Goal: Task Accomplishment & Management: Complete application form

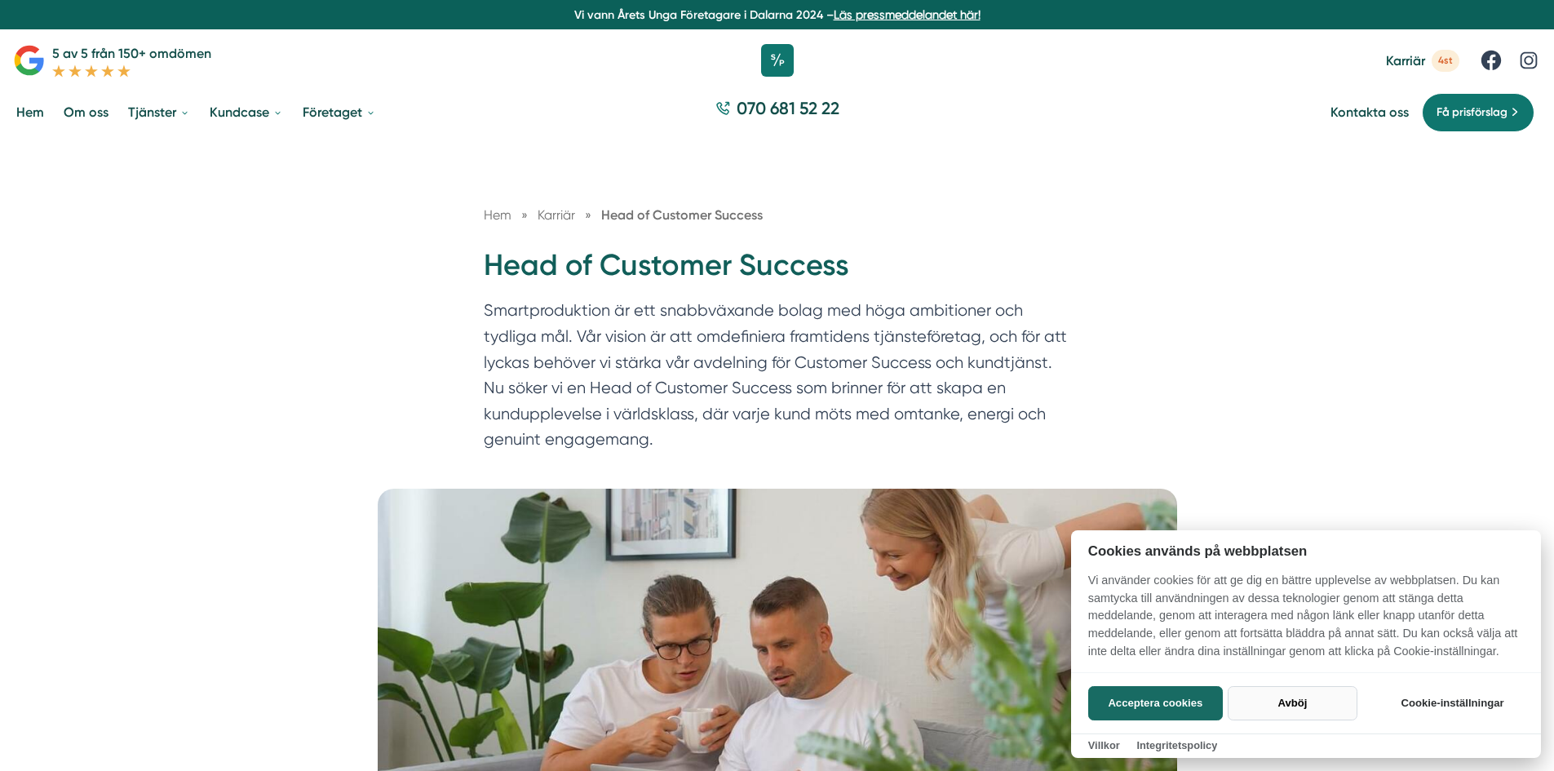
click at [1297, 703] on button "Avböj" at bounding box center [1293, 703] width 130 height 34
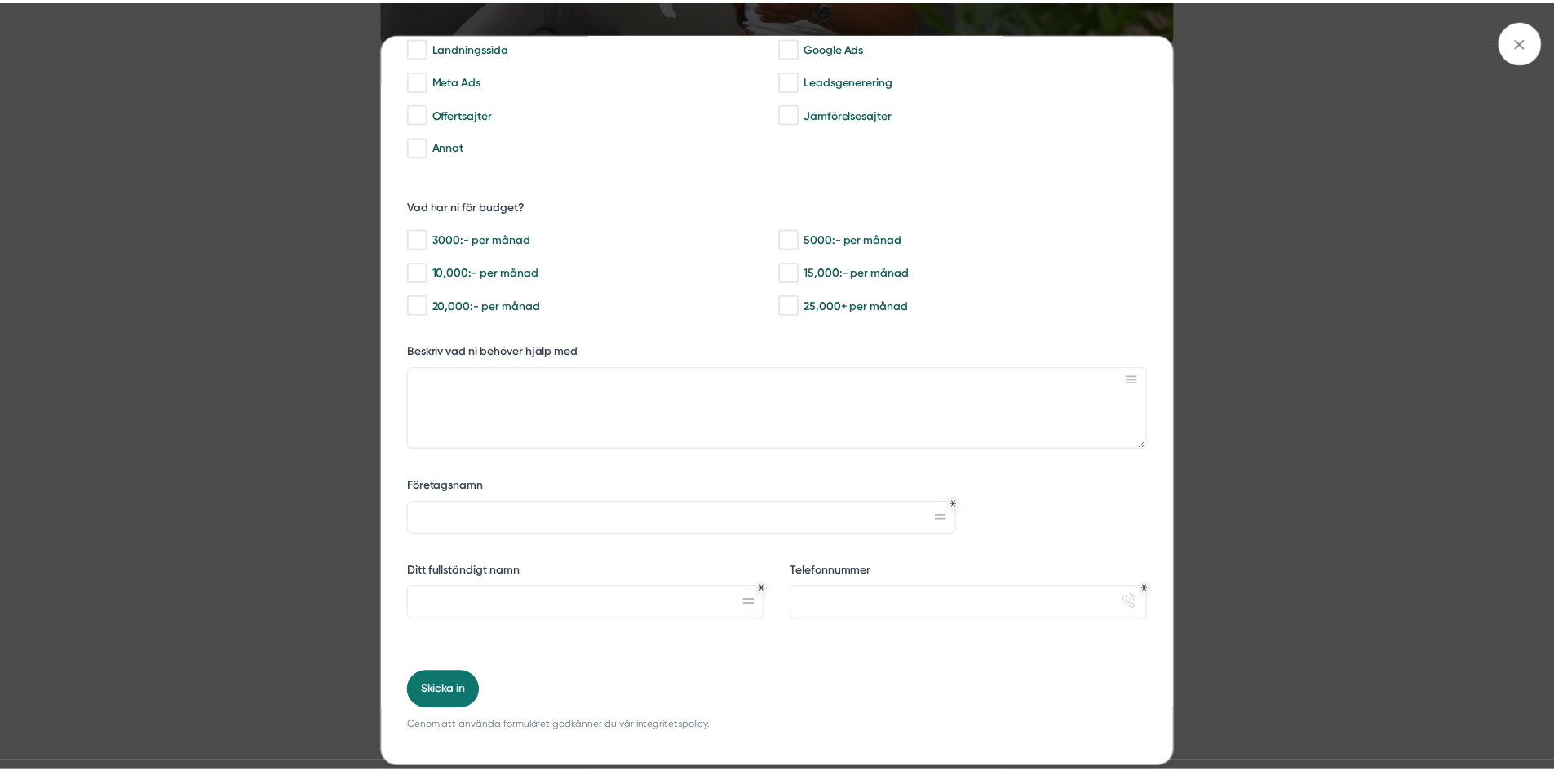
scroll to position [169, 0]
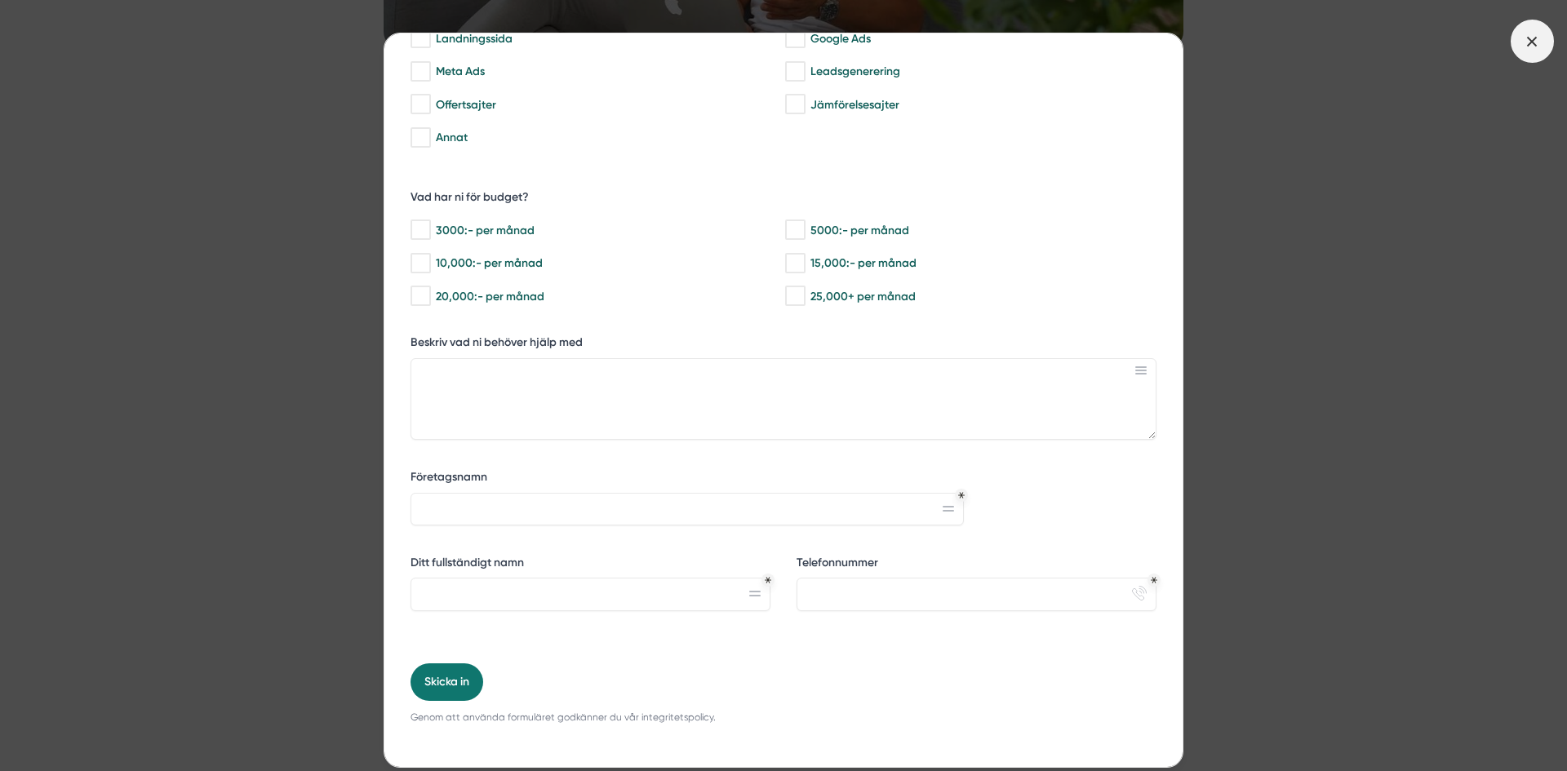
click at [1535, 36] on icon at bounding box center [1532, 42] width 18 height 18
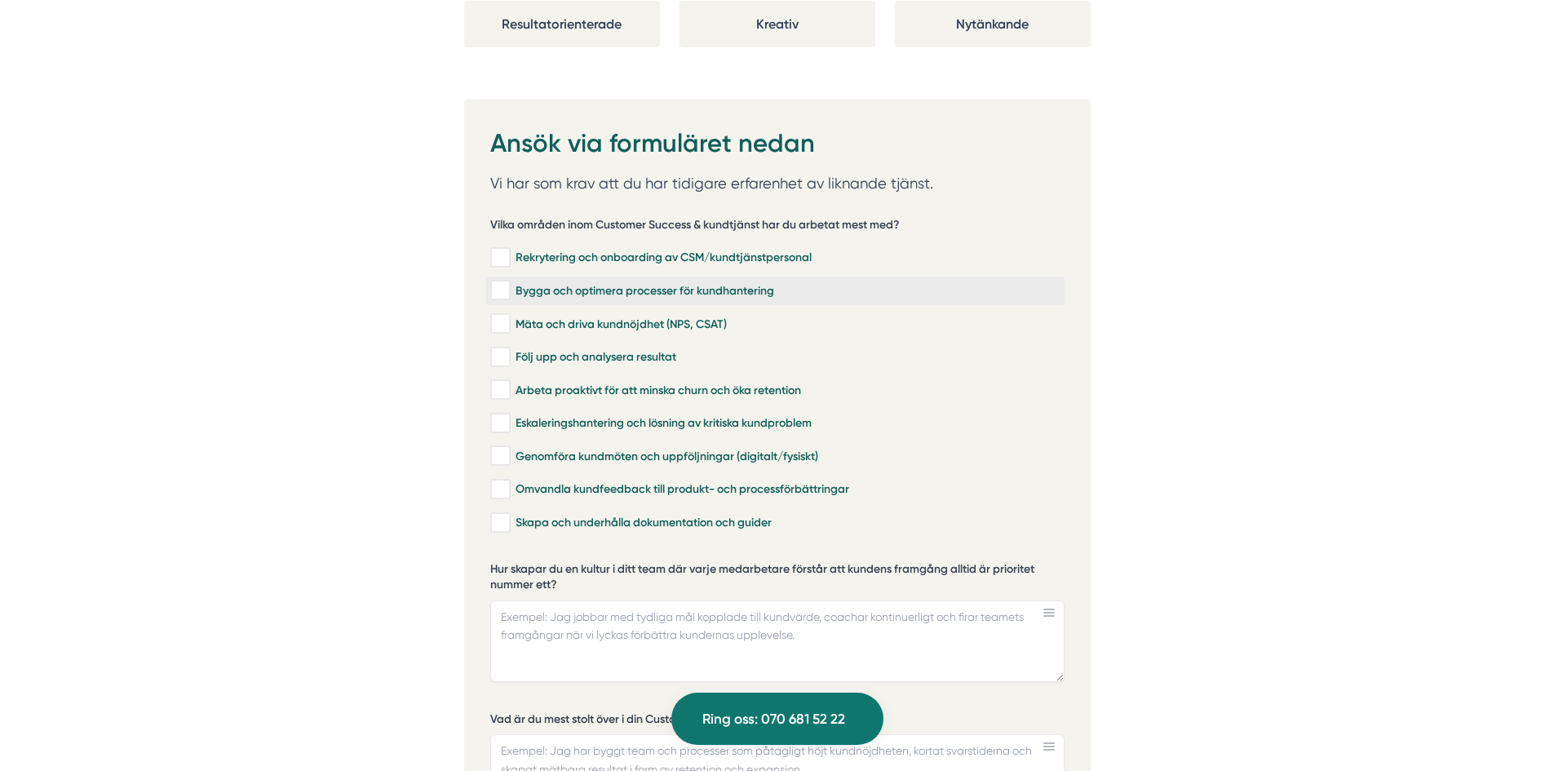
scroll to position [3427, 0]
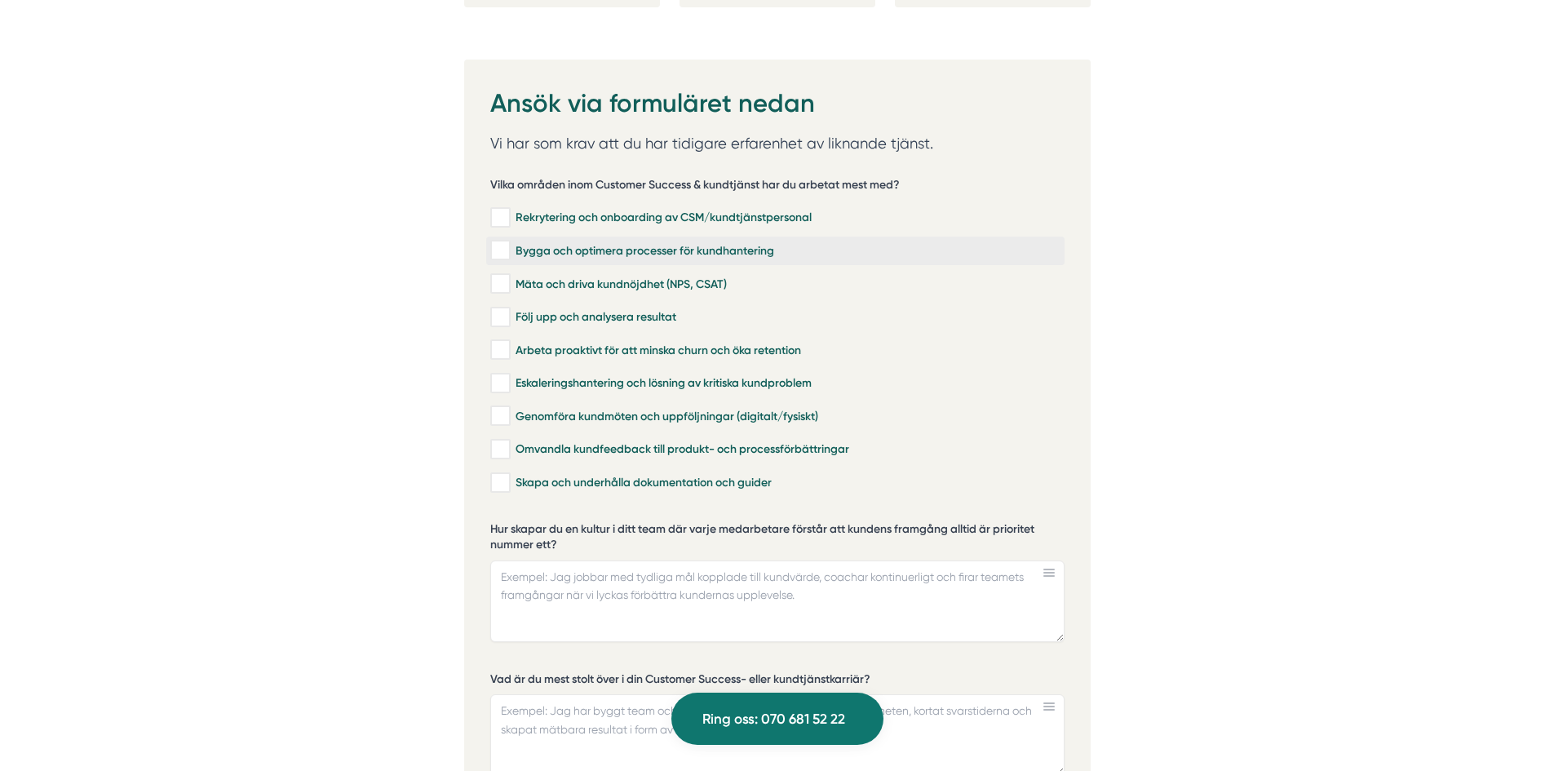
click at [508, 242] on input "Bygga och optimera processer för kundhantering" at bounding box center [499, 250] width 19 height 16
checkbox input "true"
click at [505, 210] on input "Rekrytering och onboarding av CSM/kundtjänstpersonal" at bounding box center [499, 218] width 19 height 16
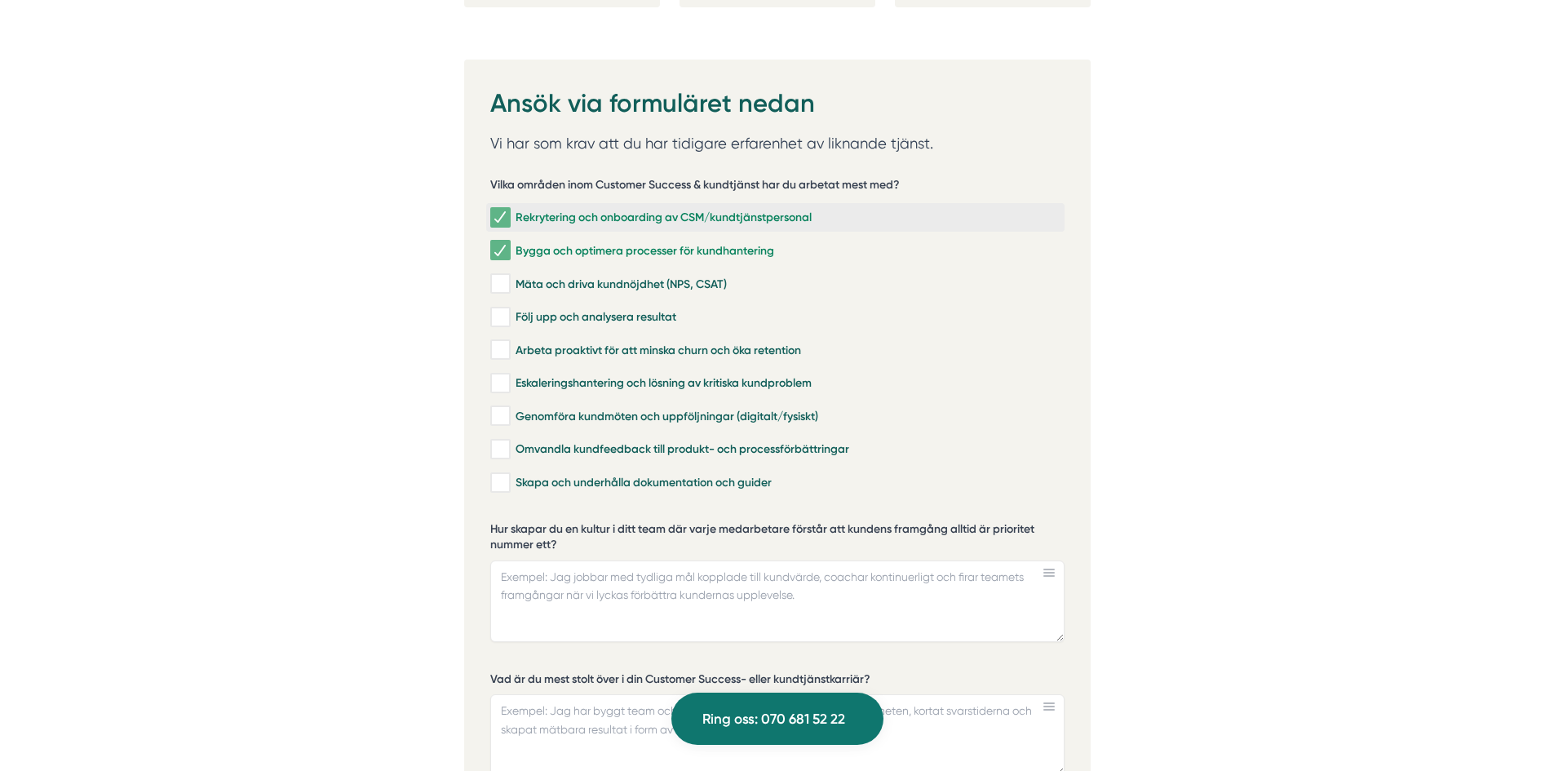
click at [505, 210] on input "Rekrytering och onboarding av CSM/kundtjänstpersonal" at bounding box center [499, 218] width 19 height 16
checkbox input "false"
click at [497, 276] on input "Mäta och driva kundnöjdhet (NPS, CSAT)" at bounding box center [499, 284] width 19 height 16
checkbox input "true"
click at [500, 309] on input "Följ upp och analysera resultat" at bounding box center [499, 317] width 19 height 16
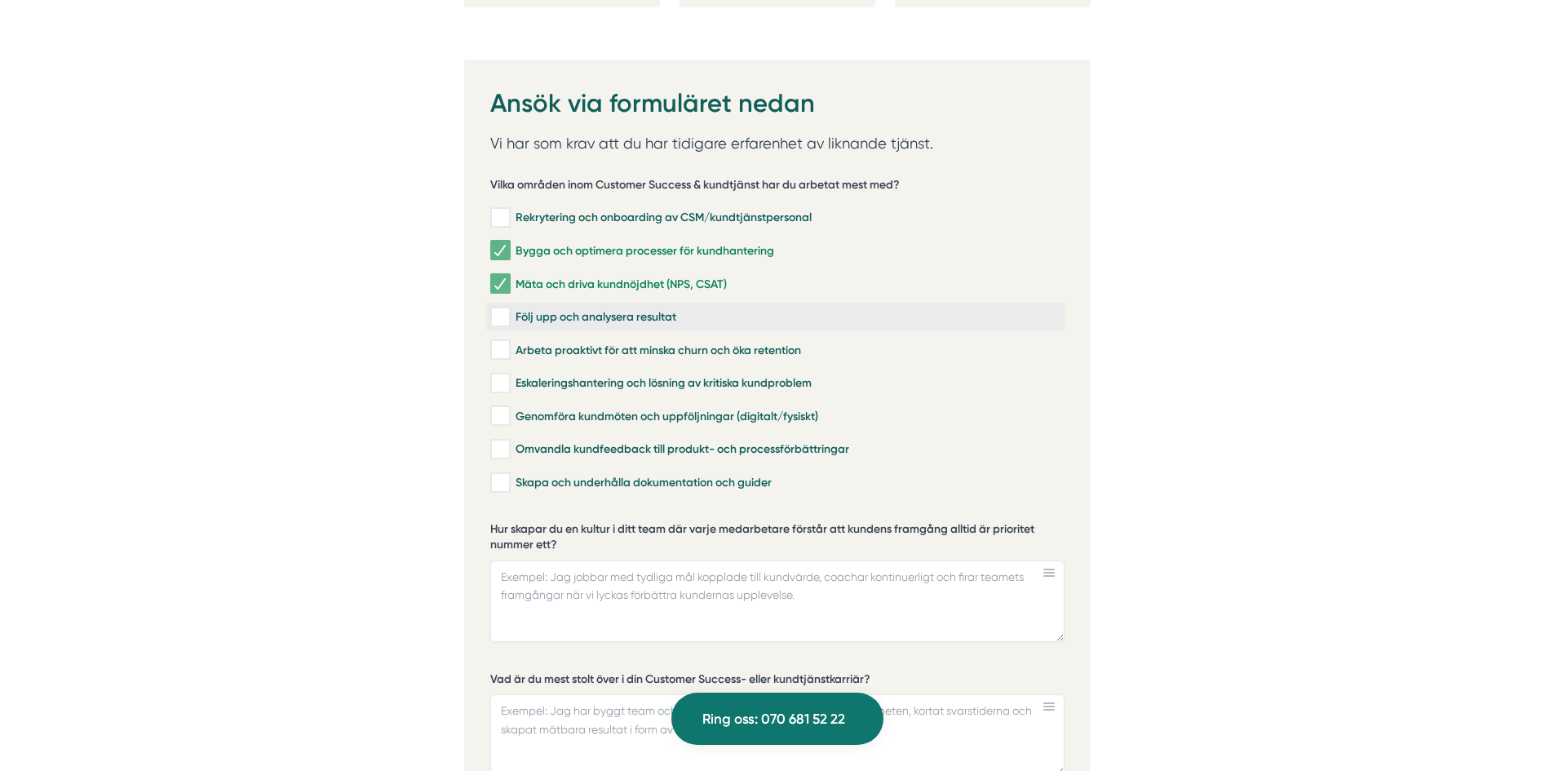
checkbox input "true"
click at [499, 342] on input "Arbeta proaktivt för att minska churn och öka retention" at bounding box center [499, 350] width 19 height 16
checkbox input "true"
click at [493, 375] on input "Eskaleringshantering och lösning av kritiska kundproblem" at bounding box center [499, 383] width 19 height 16
checkbox input "true"
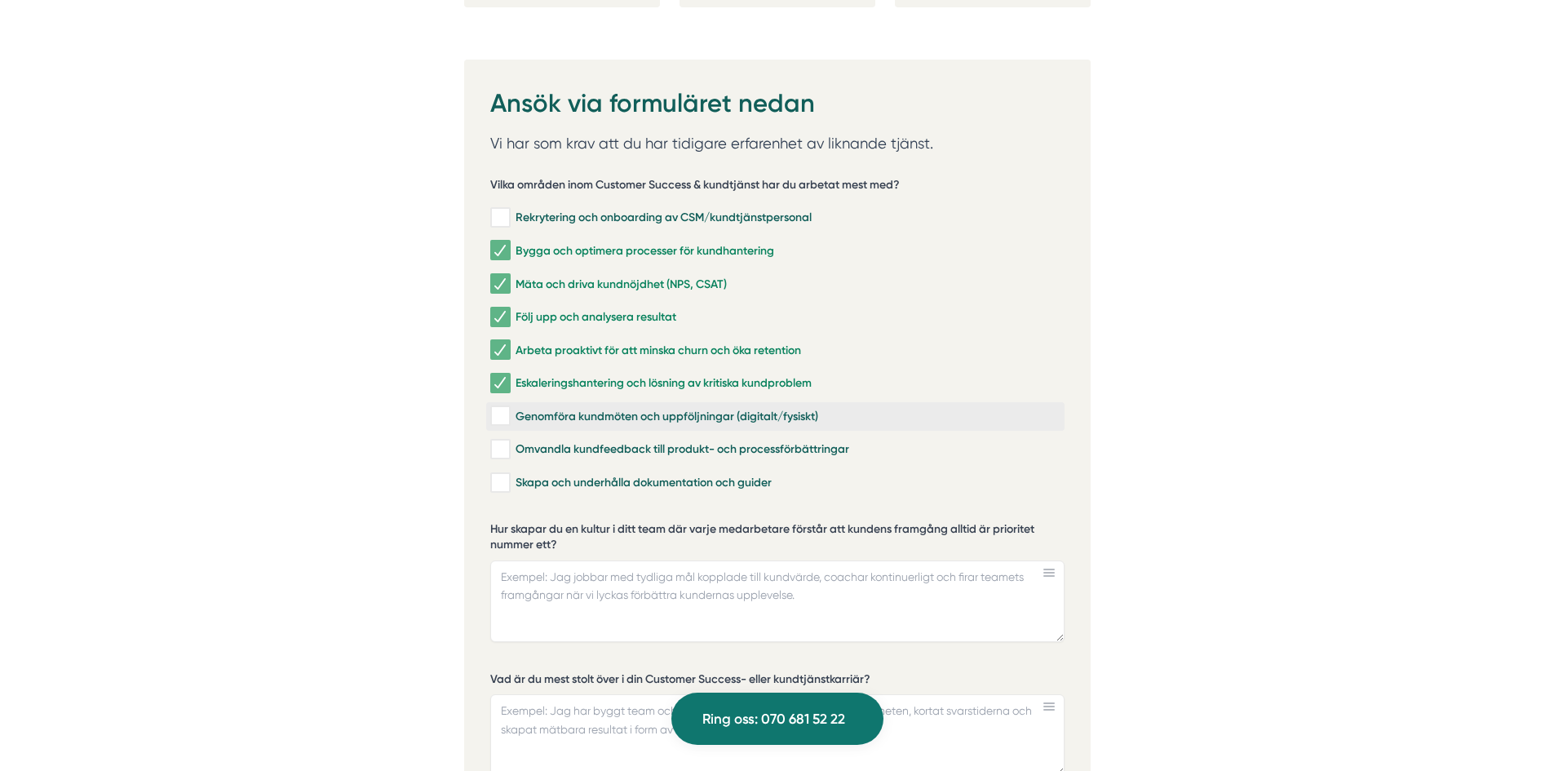
click at [499, 408] on input "Genomföra kundmöten och uppföljningar (digitalt/fysiskt)" at bounding box center [499, 416] width 19 height 16
checkbox input "true"
click at [498, 441] on input "Omvandla kundfeedback till produkt- och processförbättringar" at bounding box center [499, 449] width 19 height 16
checkbox input "true"
click at [498, 475] on input "Skapa och underhålla dokumentation och guider" at bounding box center [499, 483] width 19 height 16
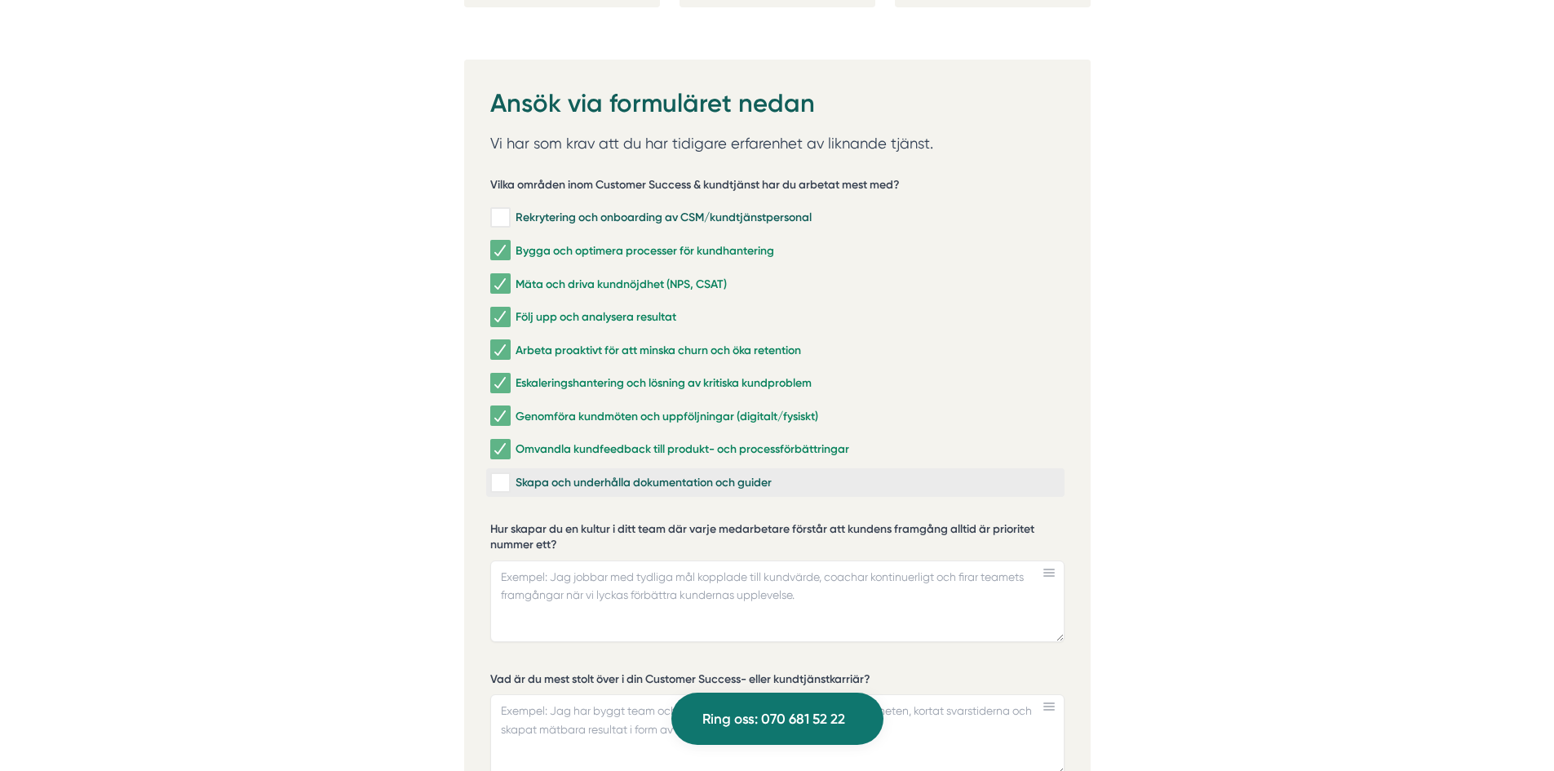
checkbox input "true"
click at [497, 203] on label "Rekrytering och onboarding av CSM/kundtjänstpersonal" at bounding box center [775, 217] width 578 height 29
click at [497, 210] on input "Rekrytering och onboarding av CSM/kundtjänstpersonal" at bounding box center [499, 218] width 19 height 16
checkbox input "true"
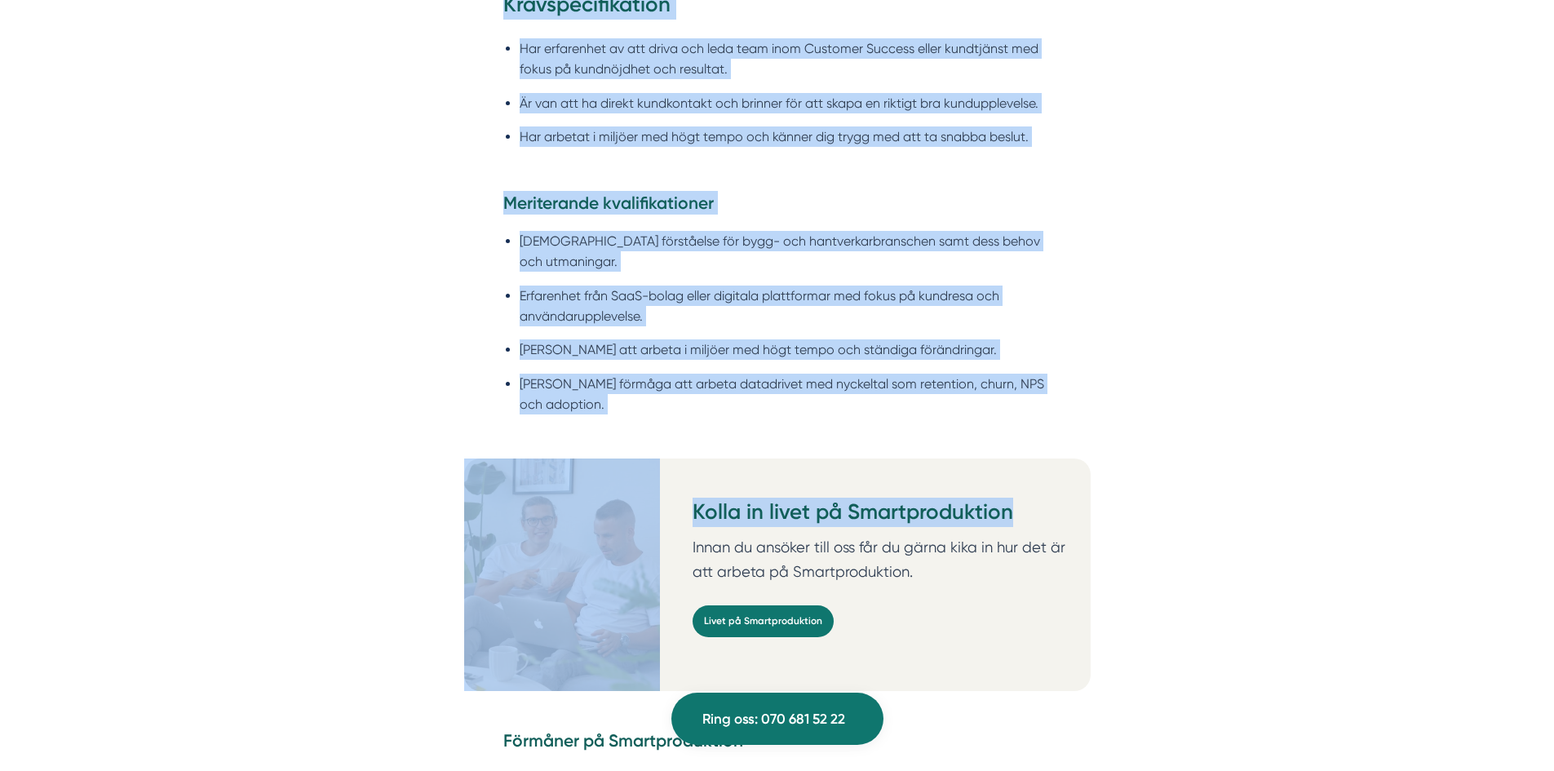
scroll to position [1877, 0]
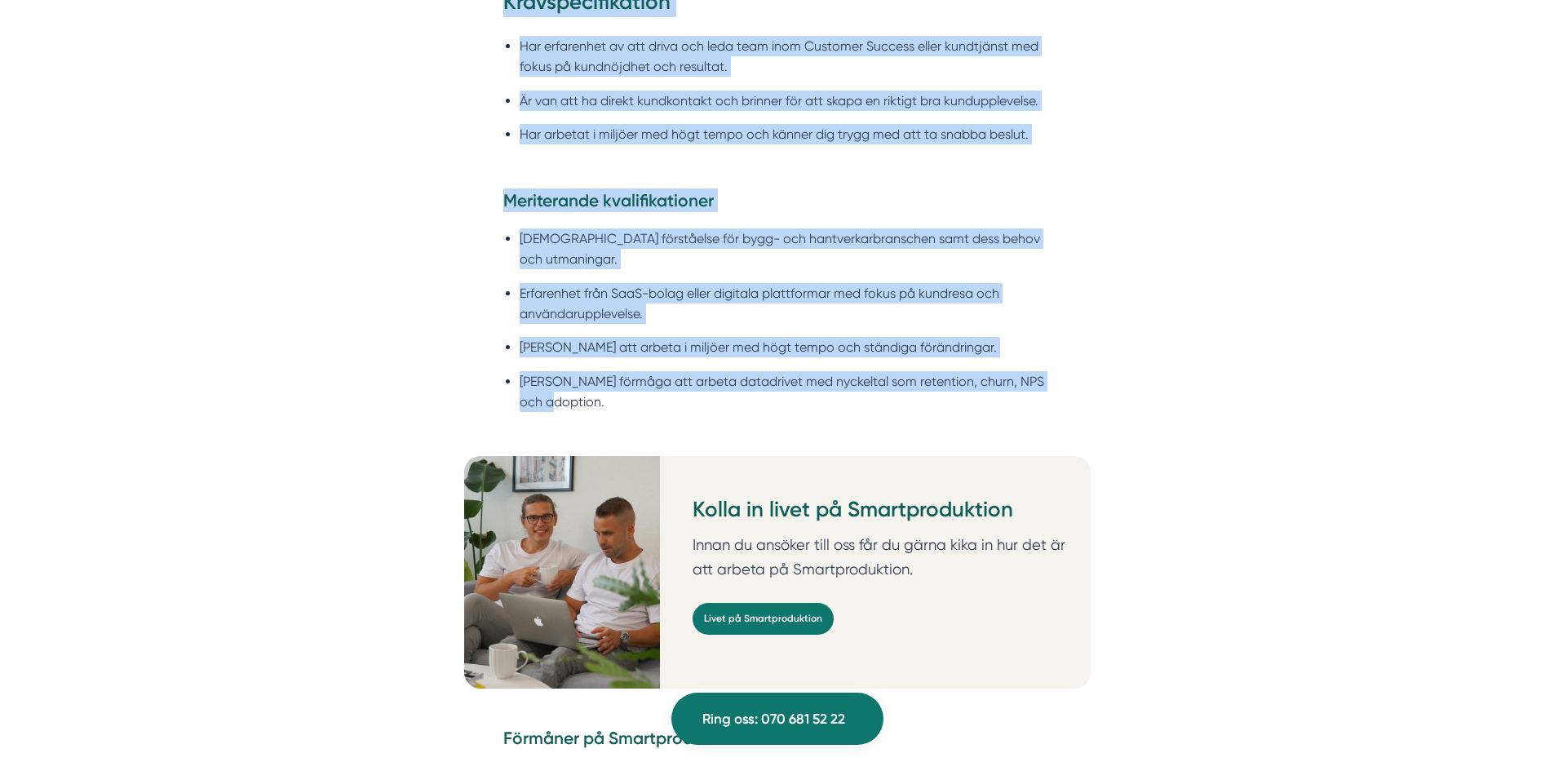
drag, startPoint x: 492, startPoint y: 163, endPoint x: 1055, endPoint y: 388, distance: 606.1
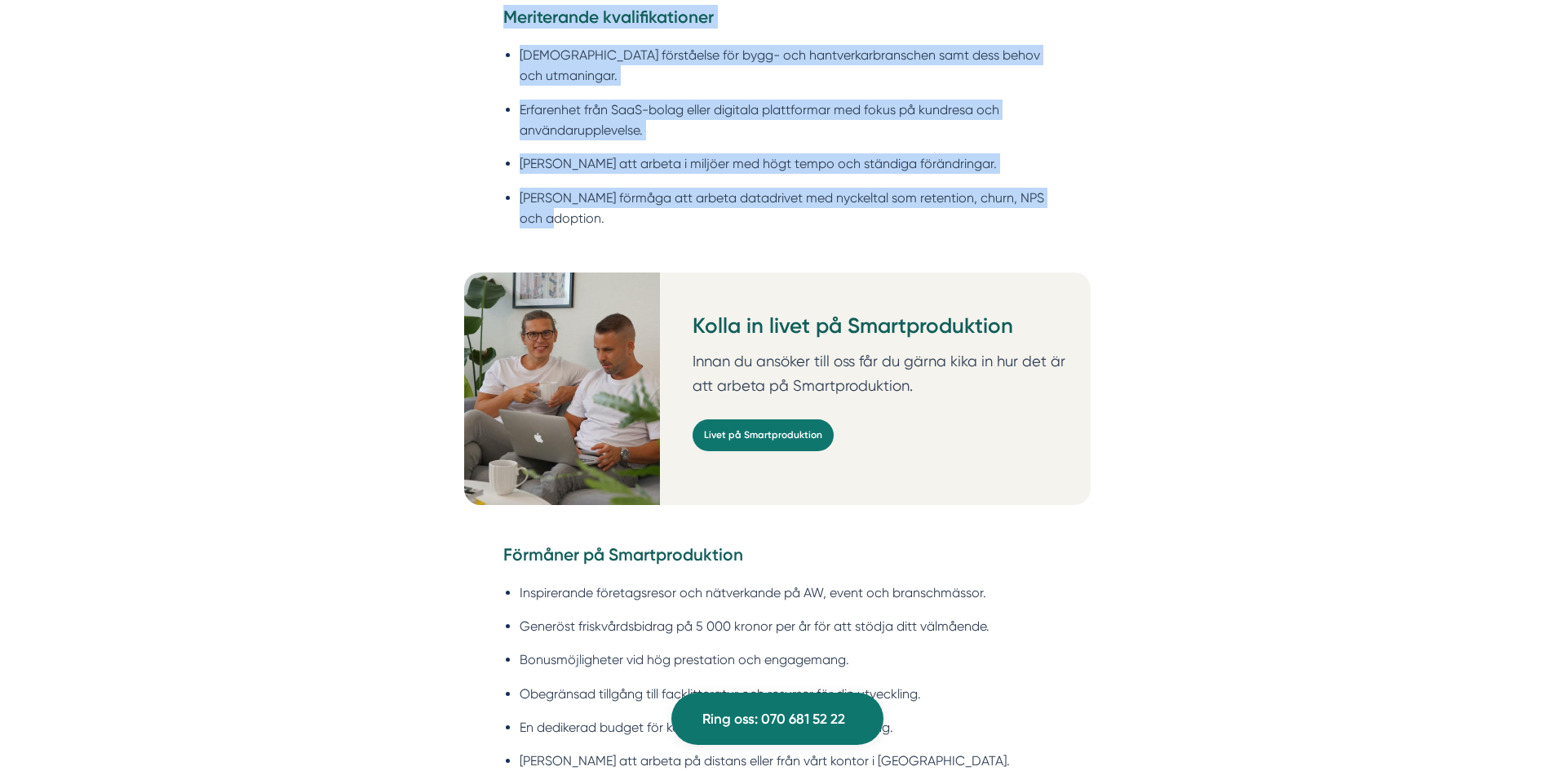
scroll to position [2529, 0]
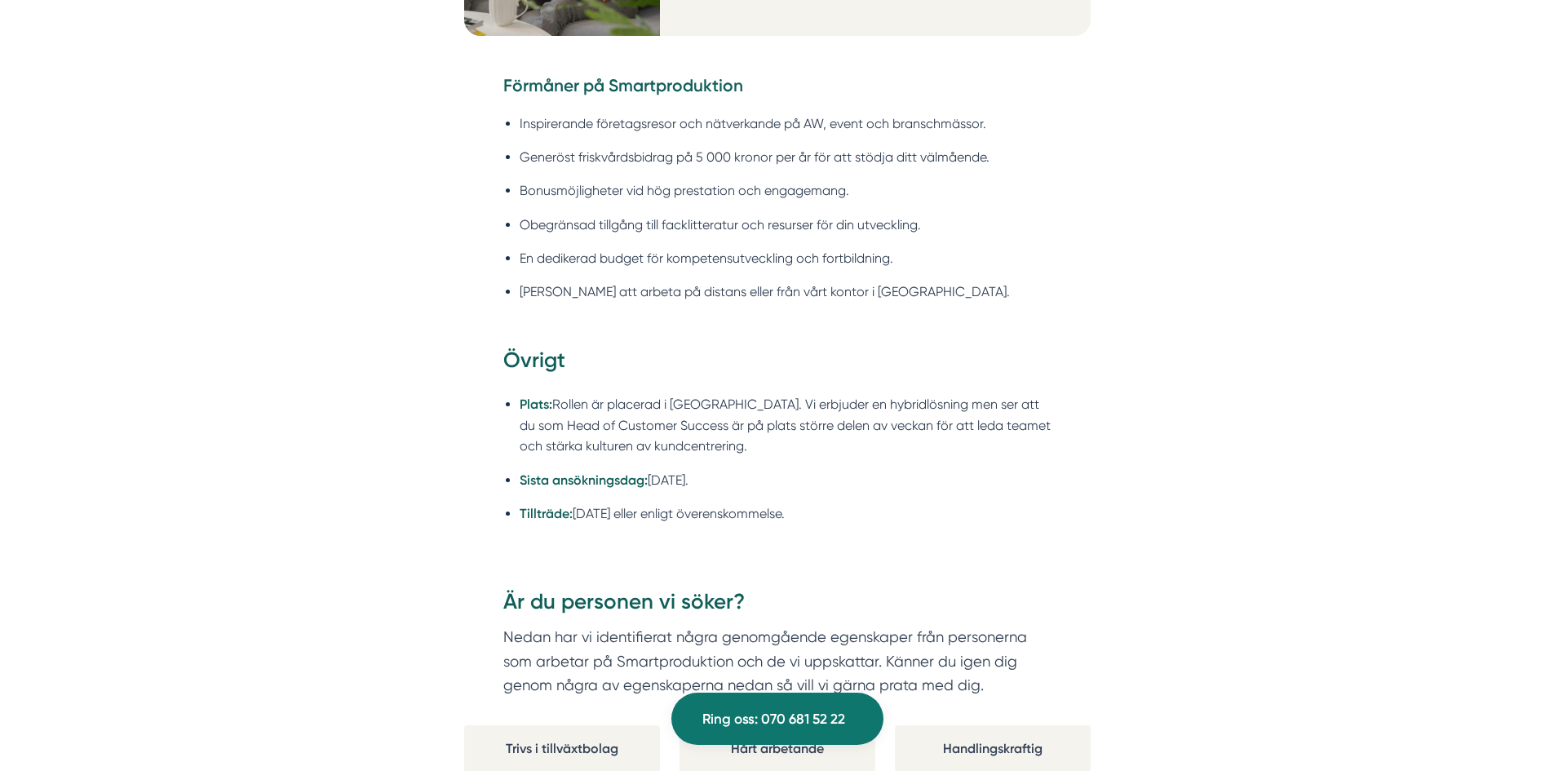
copy div "Lo Ipsumdolorsitam Co ad Elitseddoeiusmo tempori utla- etd magnaaliquaeni adm v…"
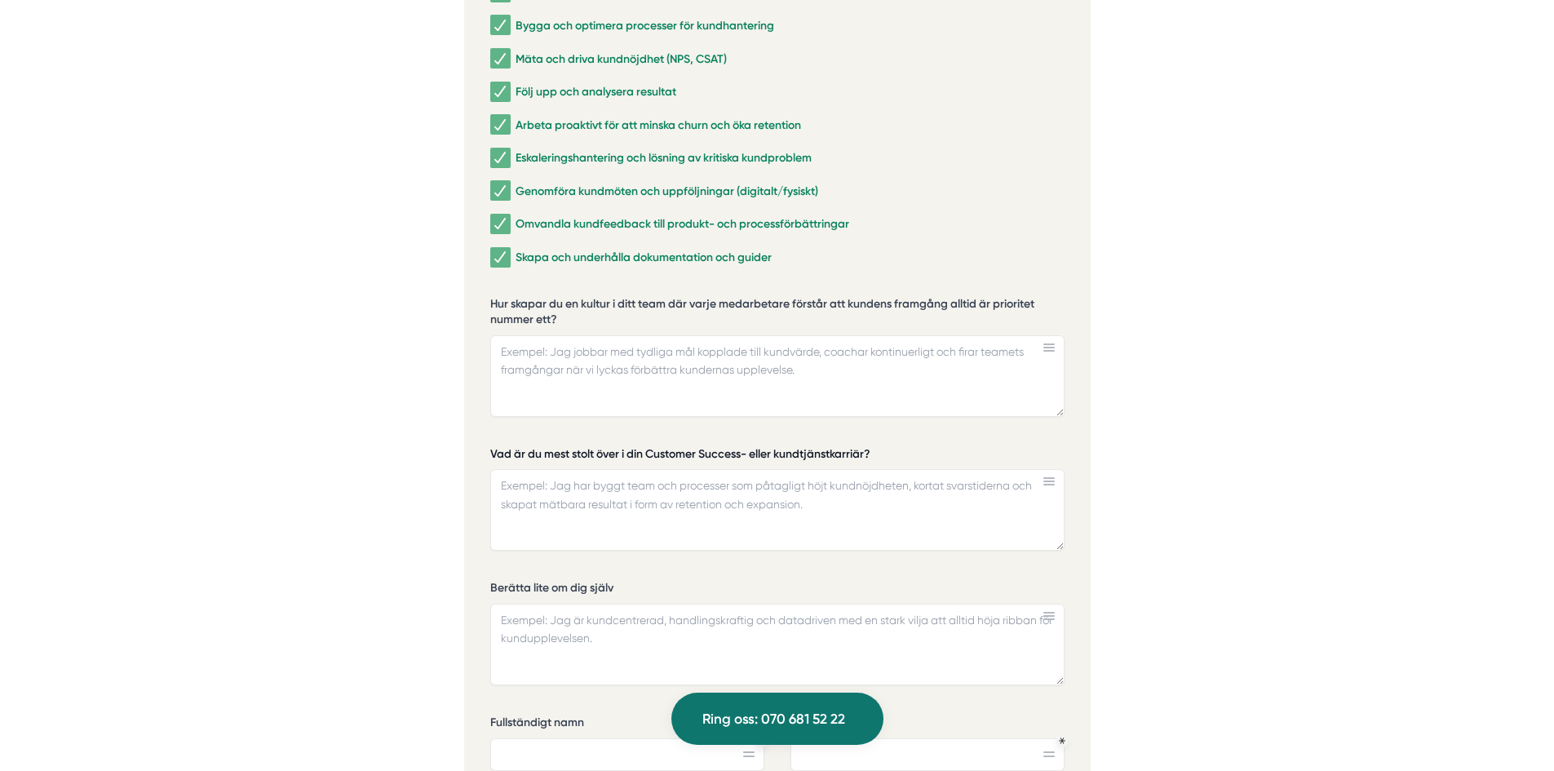
scroll to position [3672, 0]
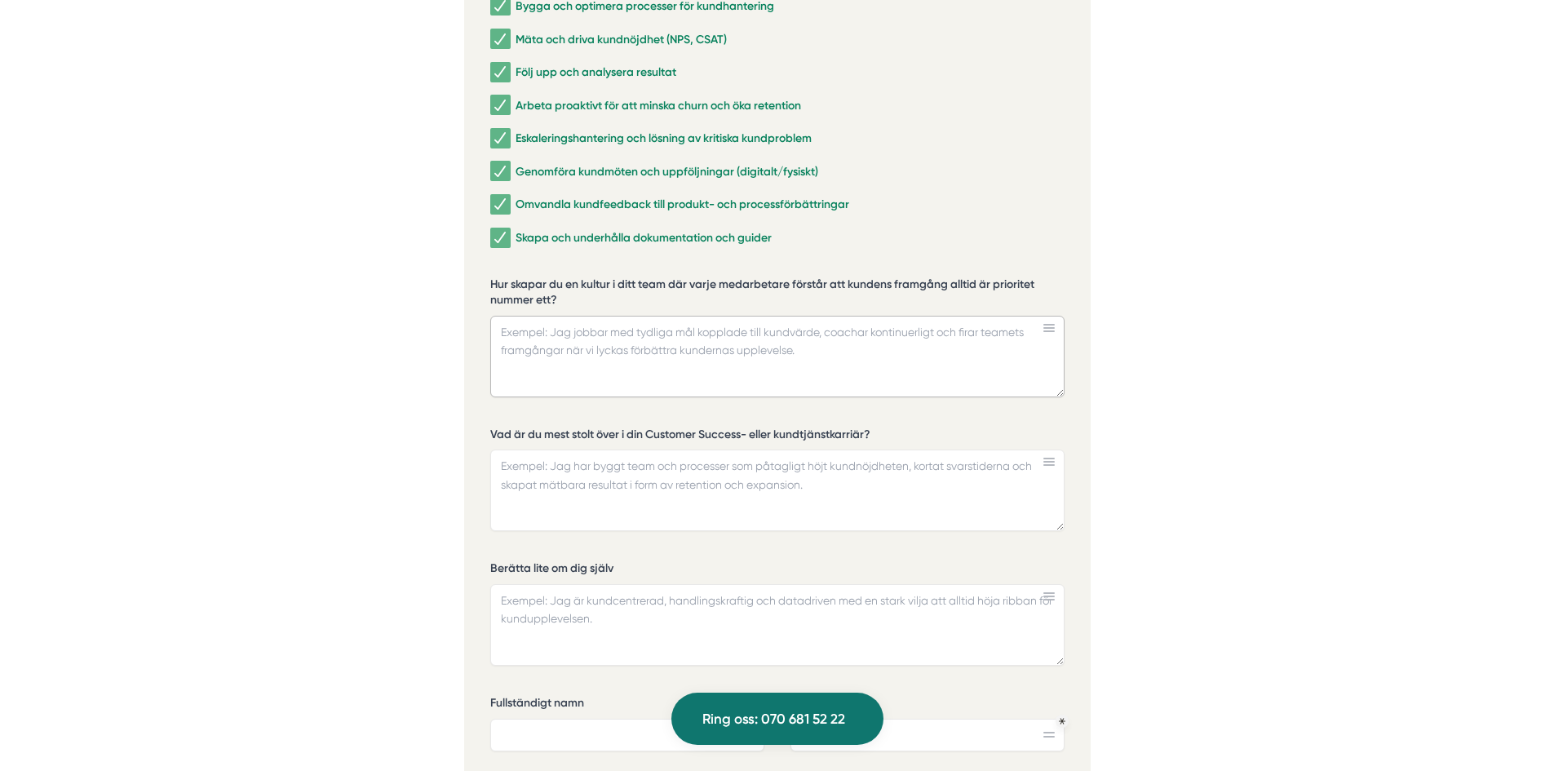
click at [686, 316] on textarea "Hur skapar du en kultur i ditt team där varje medarbetare förstår att kundens f…" at bounding box center [777, 357] width 574 height 82
click at [561, 316] on textarea "Tydliga mål där allt är kopplat till" at bounding box center [777, 357] width 574 height 82
click at [536, 316] on textarea "Tydliga mål där allt är kopplat till" at bounding box center [777, 357] width 574 height 82
click at [541, 316] on textarea "Tydliga mål där allt är kopplat till" at bounding box center [777, 357] width 574 height 82
click at [821, 316] on textarea "Tydliga team-överskridande mål där allt är kopplat till" at bounding box center [777, 357] width 574 height 82
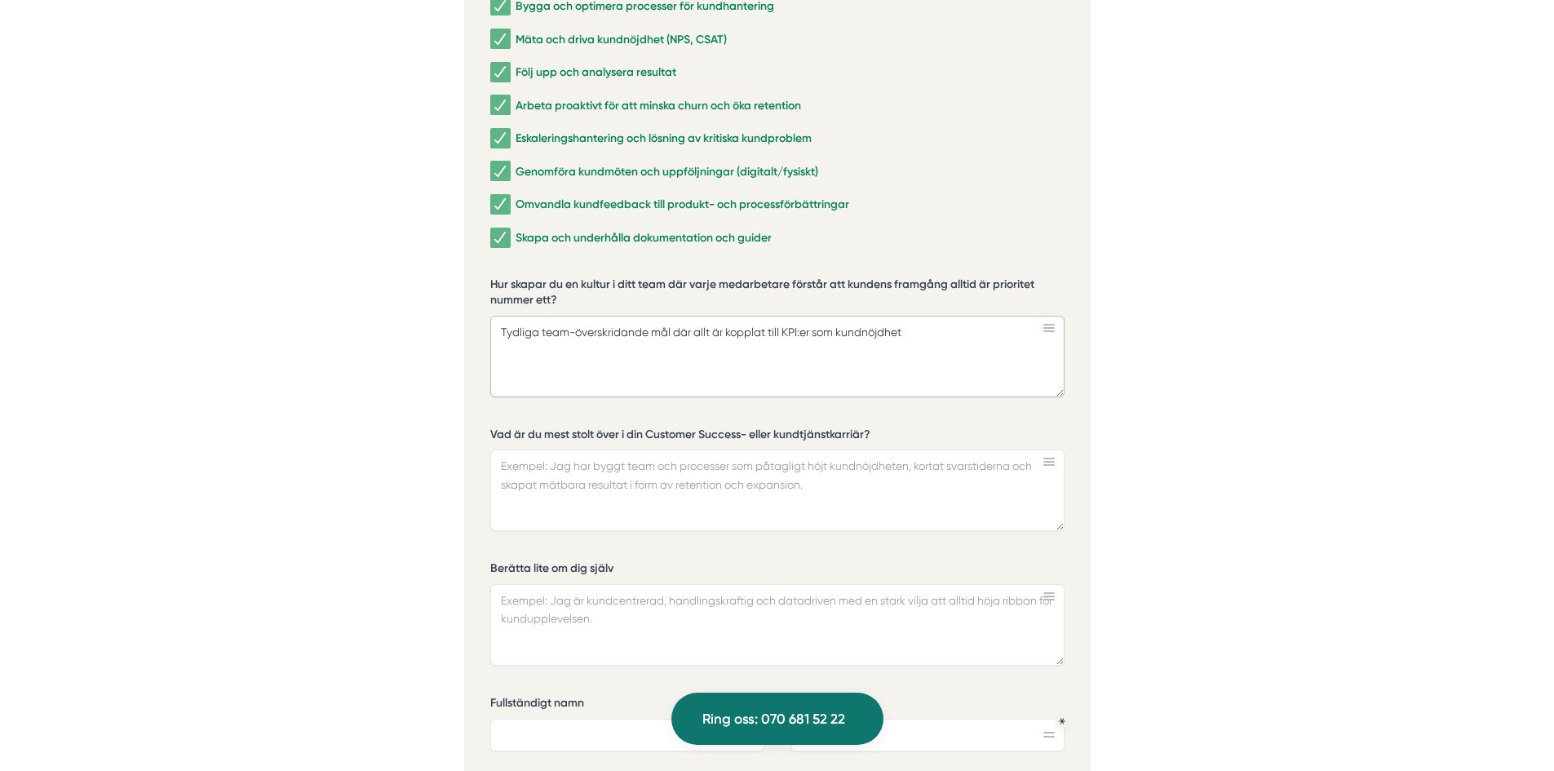
click at [840, 316] on textarea "Tydliga team-överskridande mål där allt är kopplat till KPI:er som kundnöjdhet" at bounding box center [777, 357] width 574 height 82
click at [982, 316] on textarea "Tydliga team-överskridande mål där allt är kopplat till KPI:er som exempelvis k…" at bounding box center [777, 357] width 574 height 82
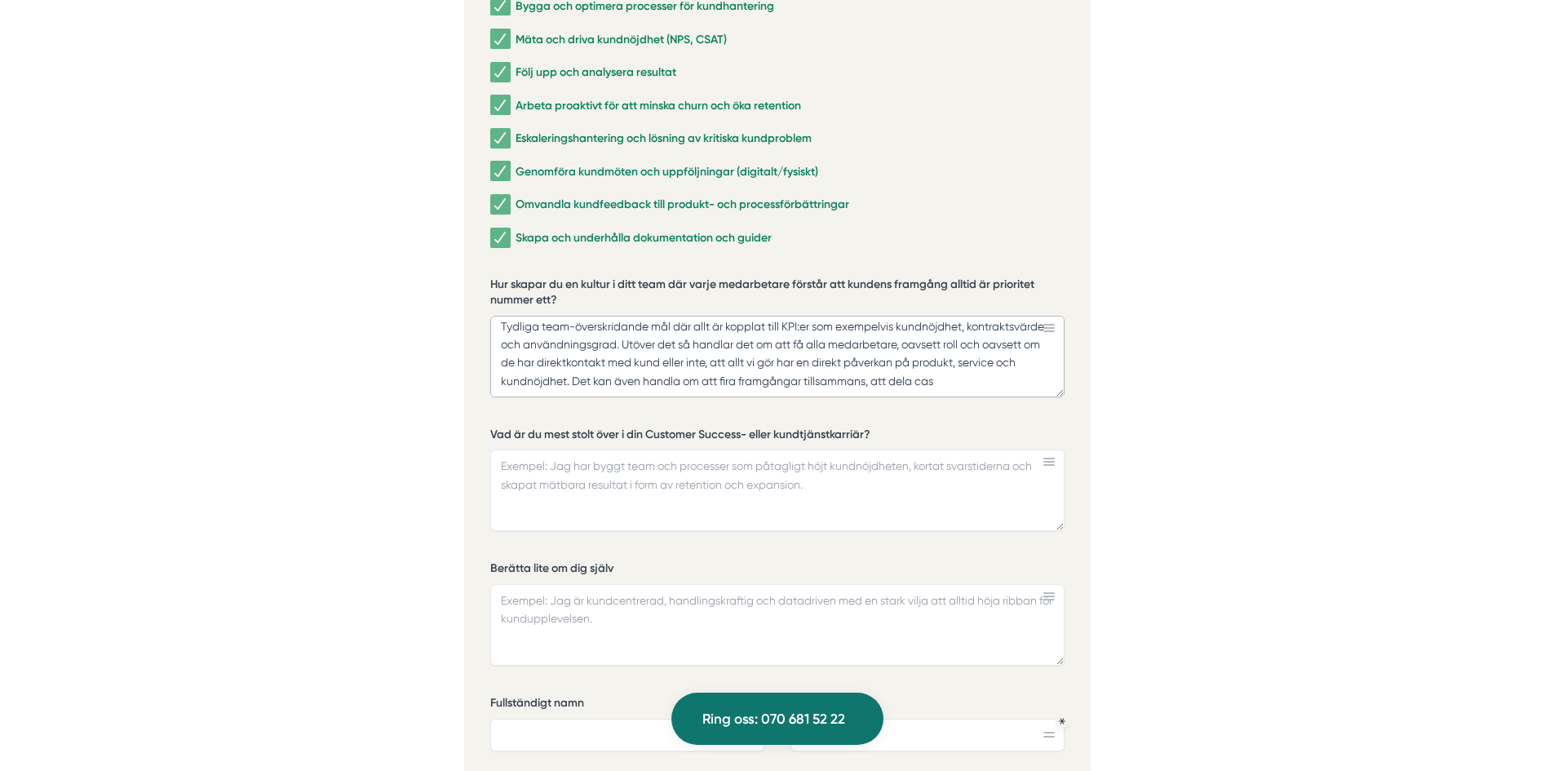
scroll to position [16, 0]
drag, startPoint x: 486, startPoint y: 264, endPoint x: 564, endPoint y: 276, distance: 78.5
click at [564, 276] on div "Ansök via formuläret nedan Vi har som krav att du har tidigare erfarenhet av li…" at bounding box center [777, 443] width 627 height 1256
drag, startPoint x: 565, startPoint y: 278, endPoint x: 490, endPoint y: 268, distance: 74.9
click at [490, 277] on label "Hur skapar du en kultur i ditt team där varje medarbetare förstår att kundens f…" at bounding box center [777, 295] width 574 height 36
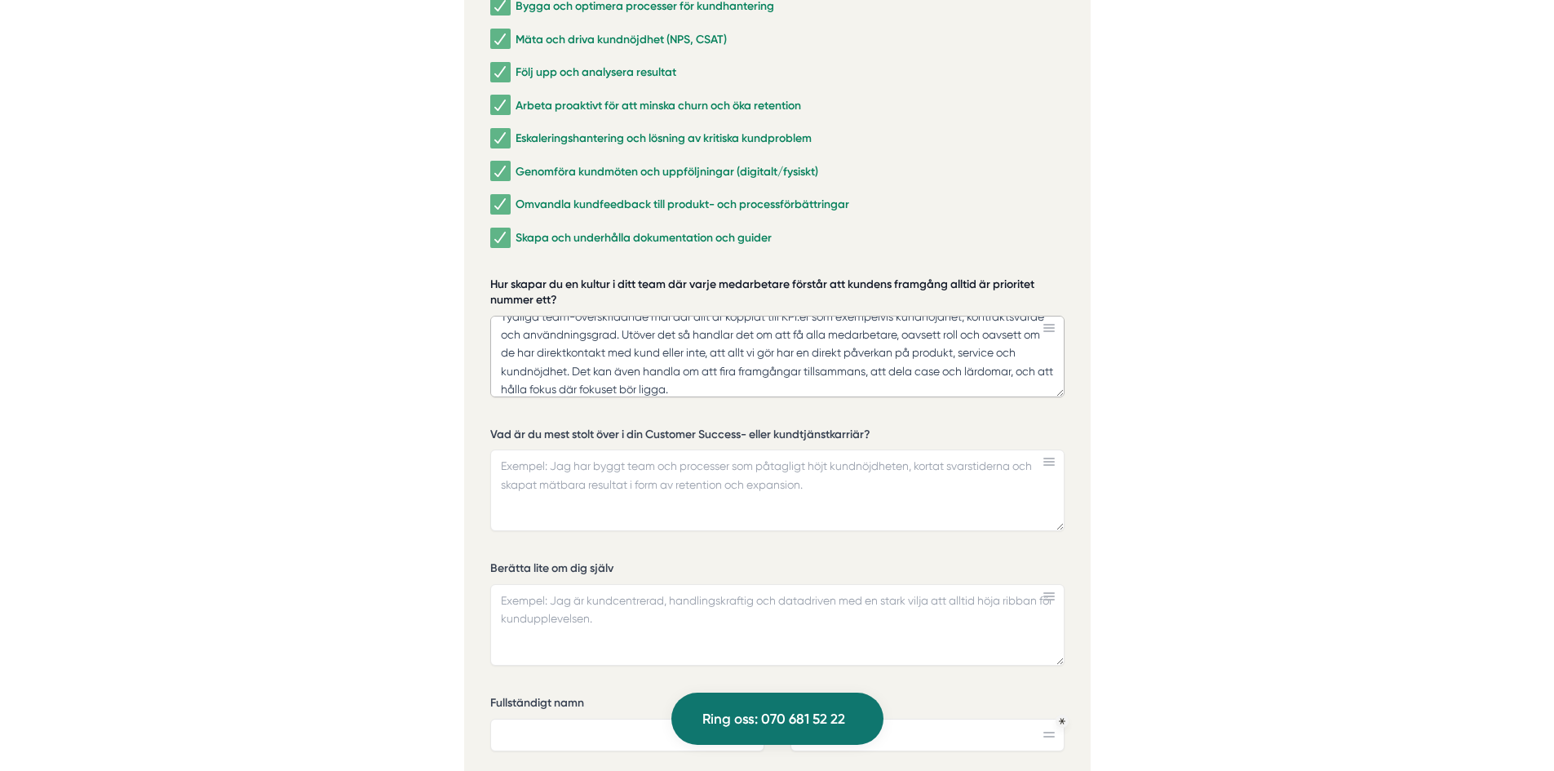
click at [490, 316] on textarea "Tydliga team-överskridande mål där allt är kopplat till KPI:er som exempelvis k…" at bounding box center [777, 357] width 574 height 82
click at [551, 277] on label "Hur skapar du en kultur i ditt team där varje medarbetare förstår att kundens f…" at bounding box center [777, 295] width 574 height 36
click at [551, 316] on textarea "Tydliga team-överskridande mål där allt är kopplat till KPI:er som exempelvis k…" at bounding box center [777, 357] width 574 height 82
click at [674, 338] on textarea "Tydliga team-överskridande mål där allt är kopplat till KPI:er som exempelvis k…" at bounding box center [777, 357] width 574 height 82
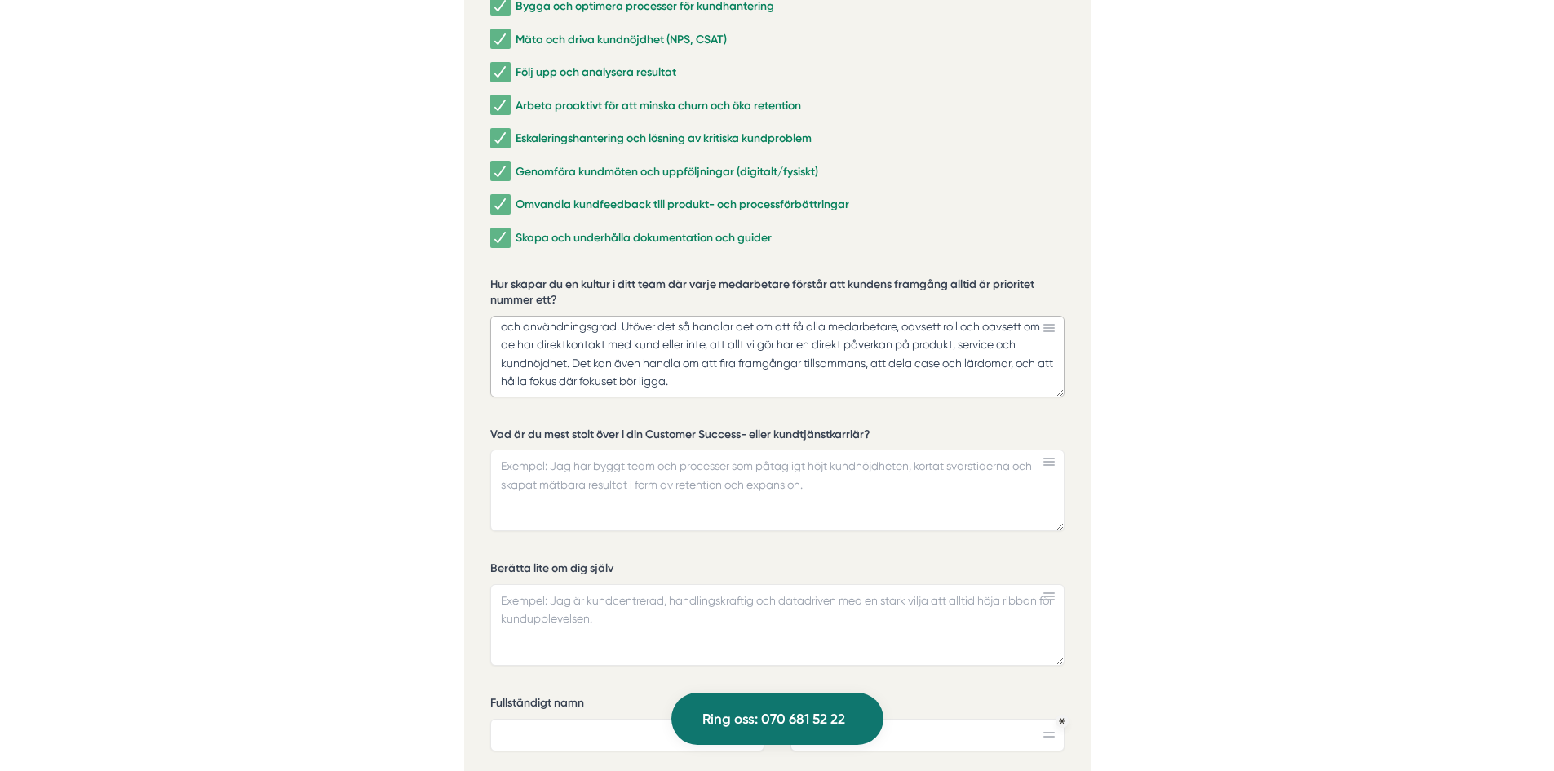
drag, startPoint x: 496, startPoint y: 310, endPoint x: 879, endPoint y: 375, distance: 388.1
click at [879, 375] on textarea "Tydliga team-överskridande mål där allt är kopplat till KPI:er som exempelvis k…" at bounding box center [777, 357] width 574 height 82
click at [636, 326] on textarea "Tydliga team-överskridande mål där allt är kopplat till KPI:er som exempelvis k…" at bounding box center [777, 357] width 574 height 82
drag, startPoint x: 568, startPoint y: 313, endPoint x: 654, endPoint y: 309, distance: 86.6
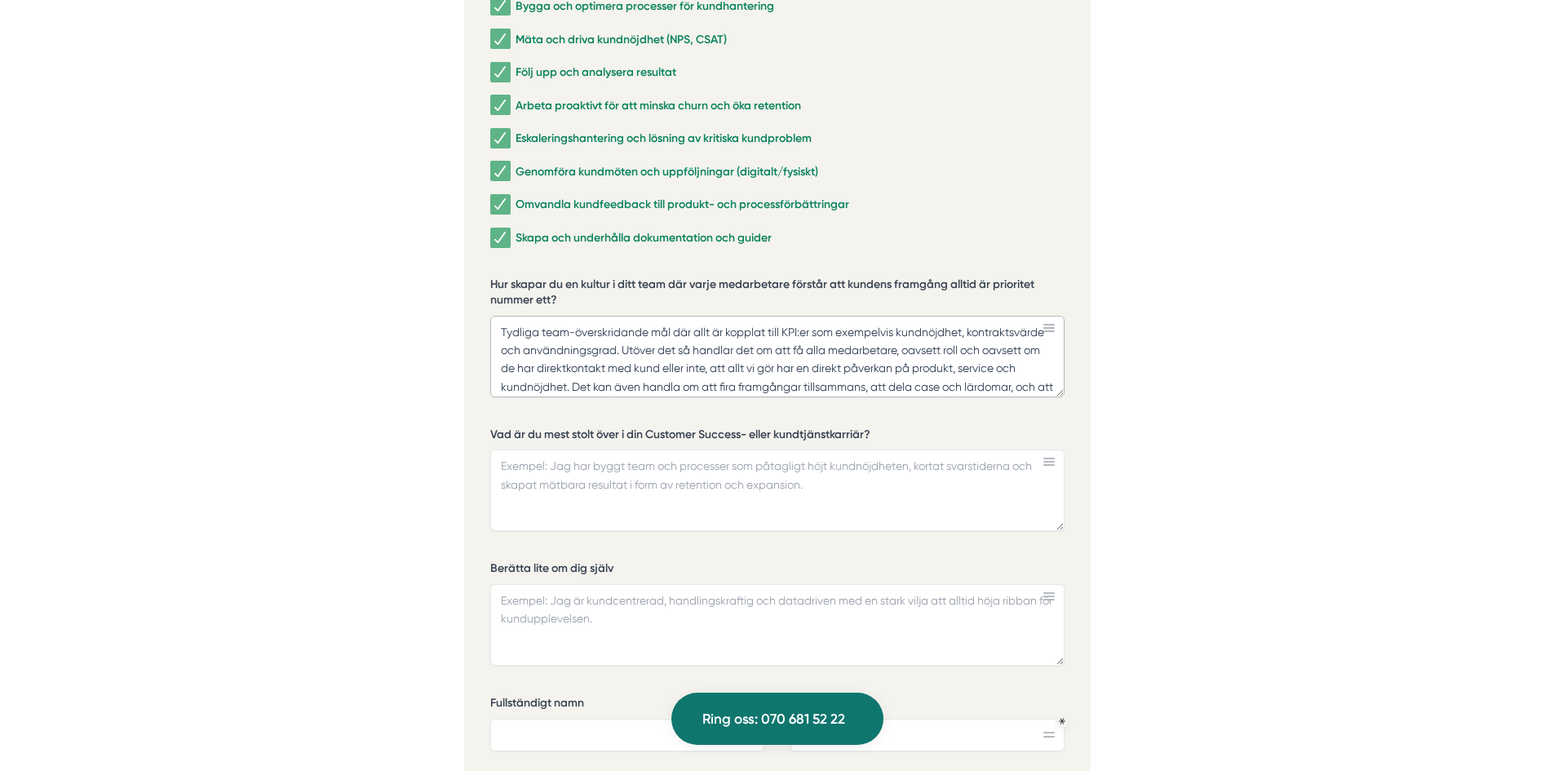
click at [654, 316] on textarea "Tydliga team-överskridande mål där allt är kopplat till KPI:er som exempelvis k…" at bounding box center [777, 357] width 574 height 82
drag, startPoint x: 499, startPoint y: 311, endPoint x: 996, endPoint y: 392, distance: 503.4
click at [996, 392] on div "Vilka områden inom Customer Success & kundtjänst har du arbetat mest med? Rekry…" at bounding box center [777, 447] width 574 height 1056
type textarea "Tydliga teammål där allt är kopplat till KPI:er som exempelvis kundnöjdhet, kon…"
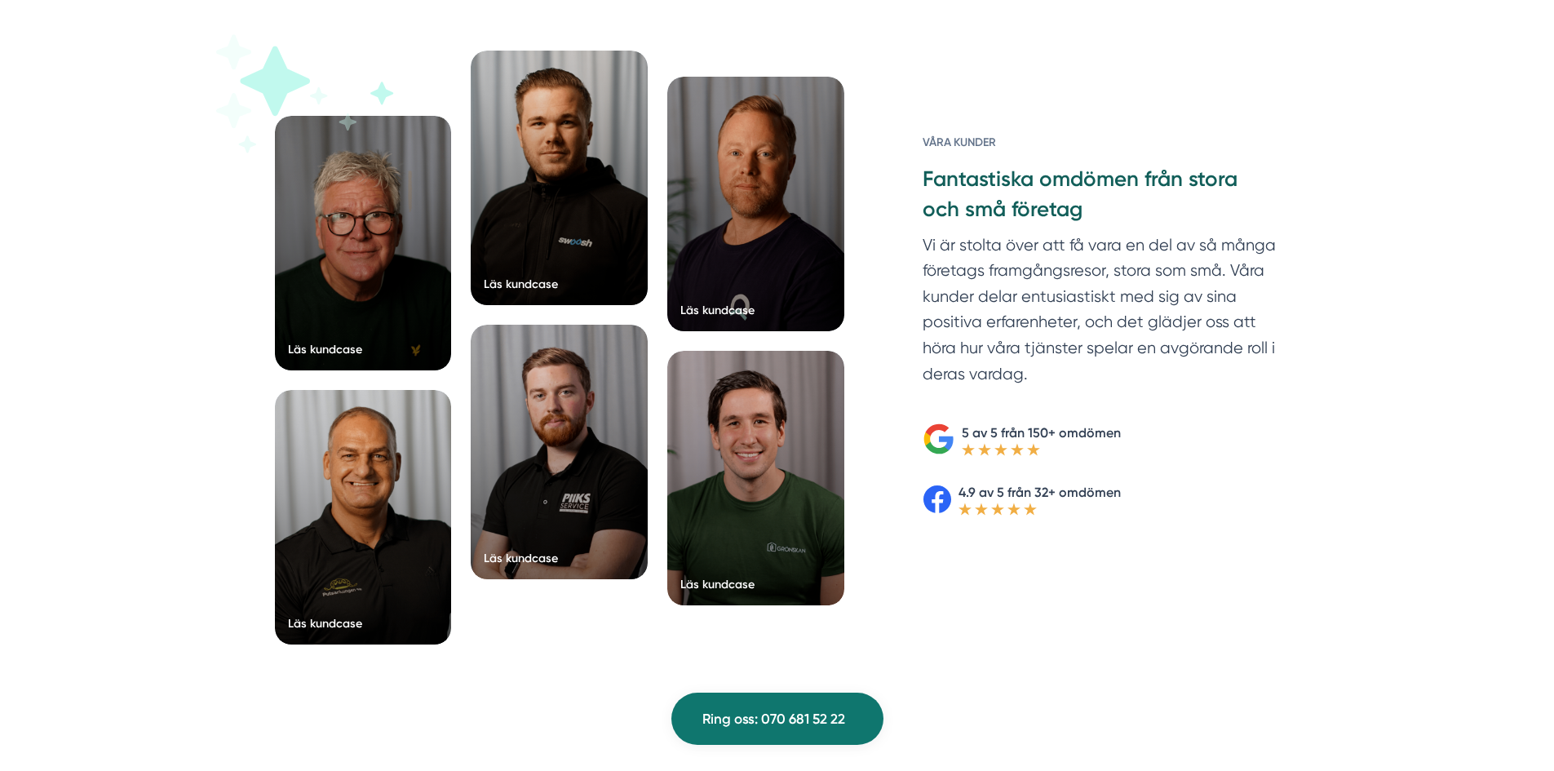
scroll to position [2529, 0]
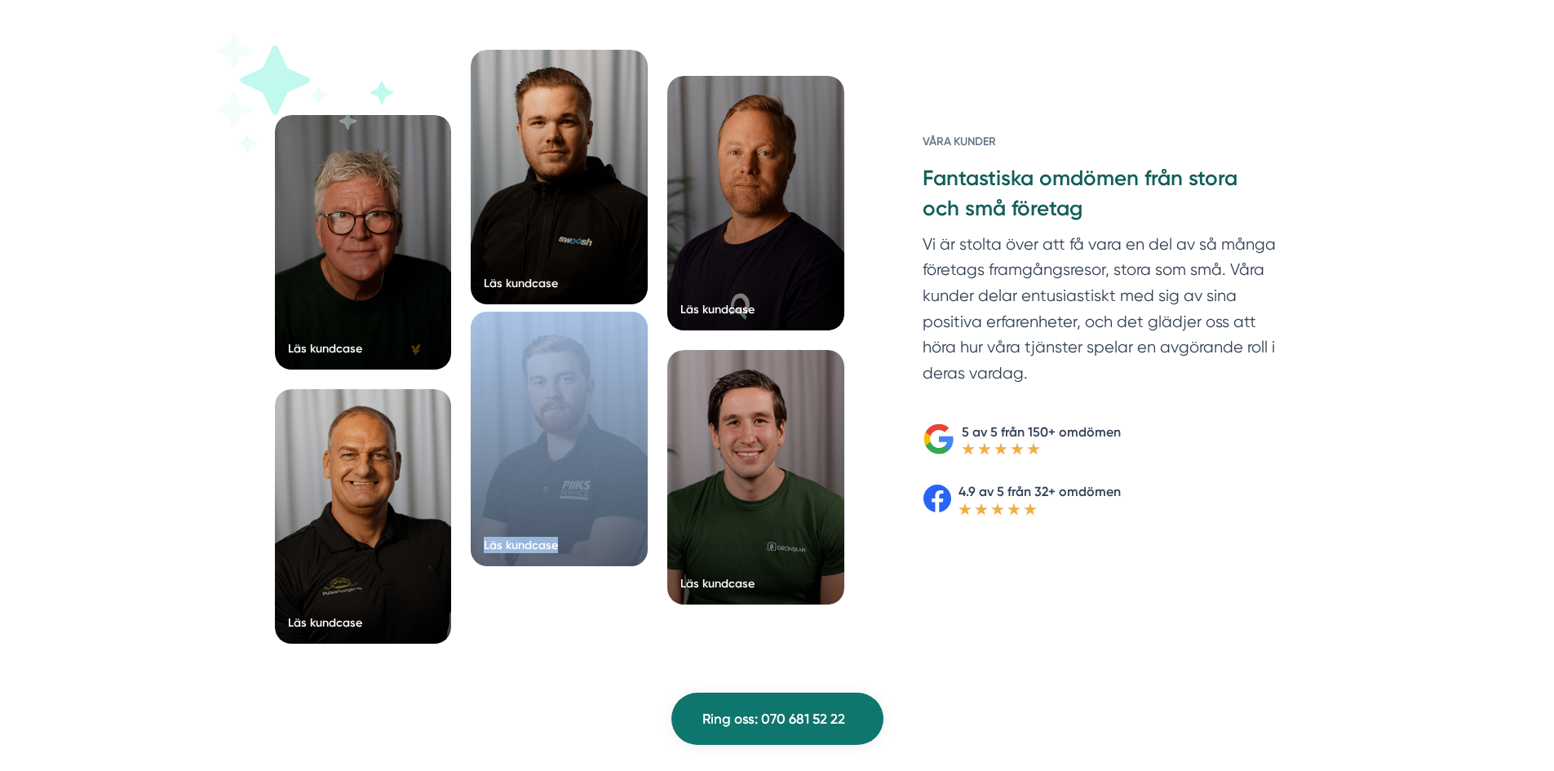
click at [477, 326] on div "Läs kundcase Läs kundcase" at bounding box center [559, 357] width 177 height 614
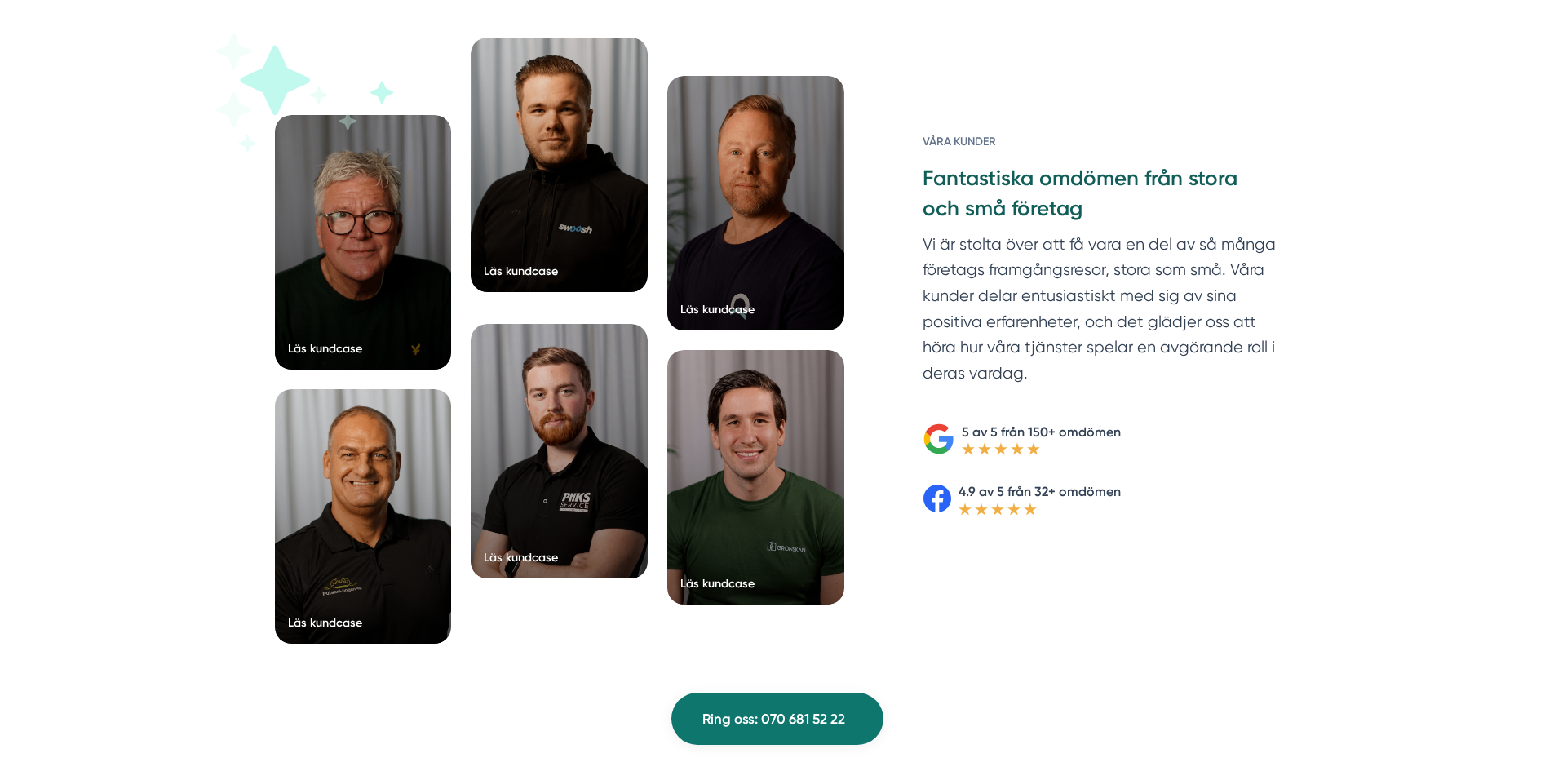
click at [519, 138] on div at bounding box center [559, 165] width 177 height 255
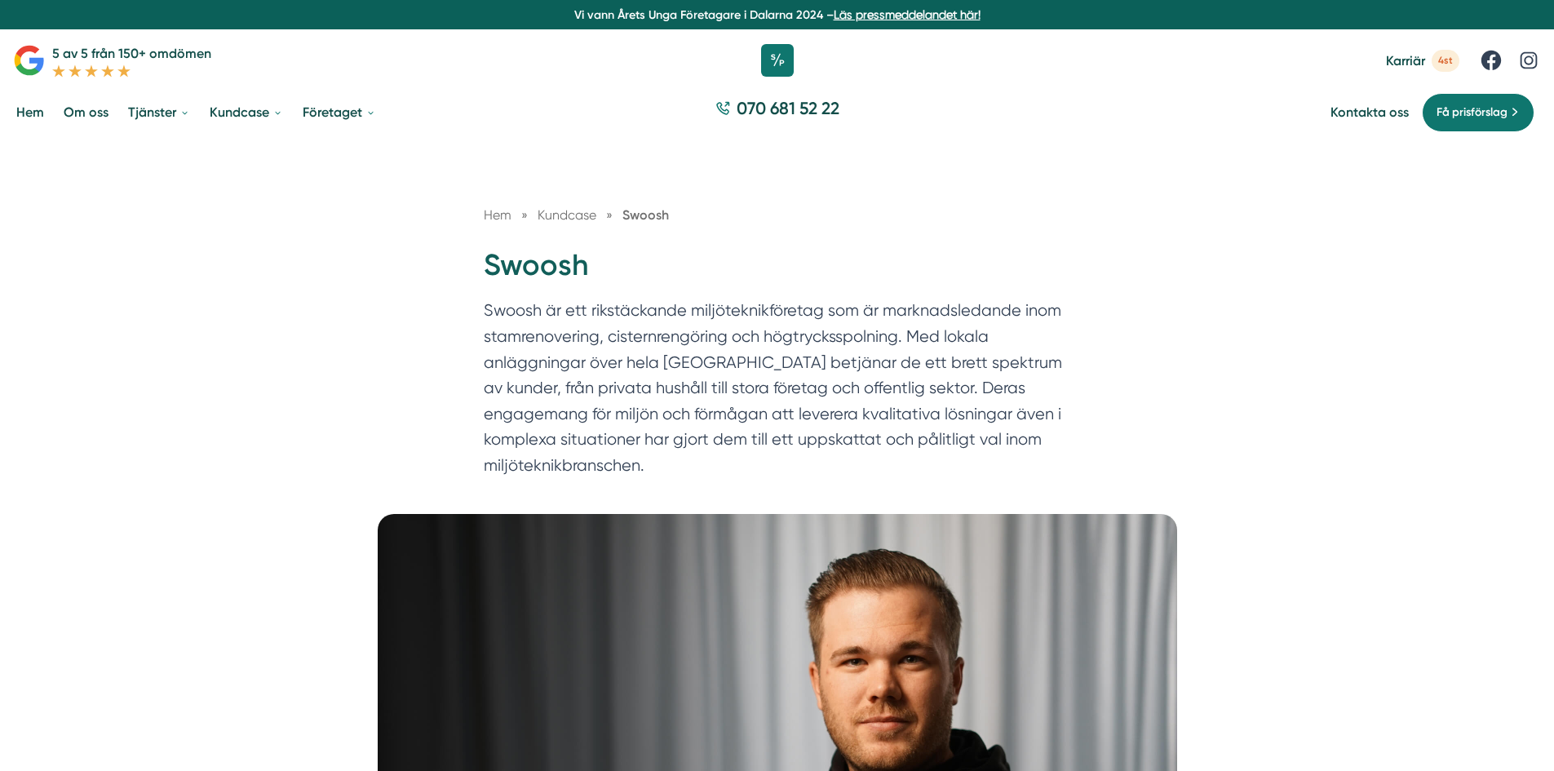
click at [107, 113] on link "Om oss" at bounding box center [85, 112] width 51 height 42
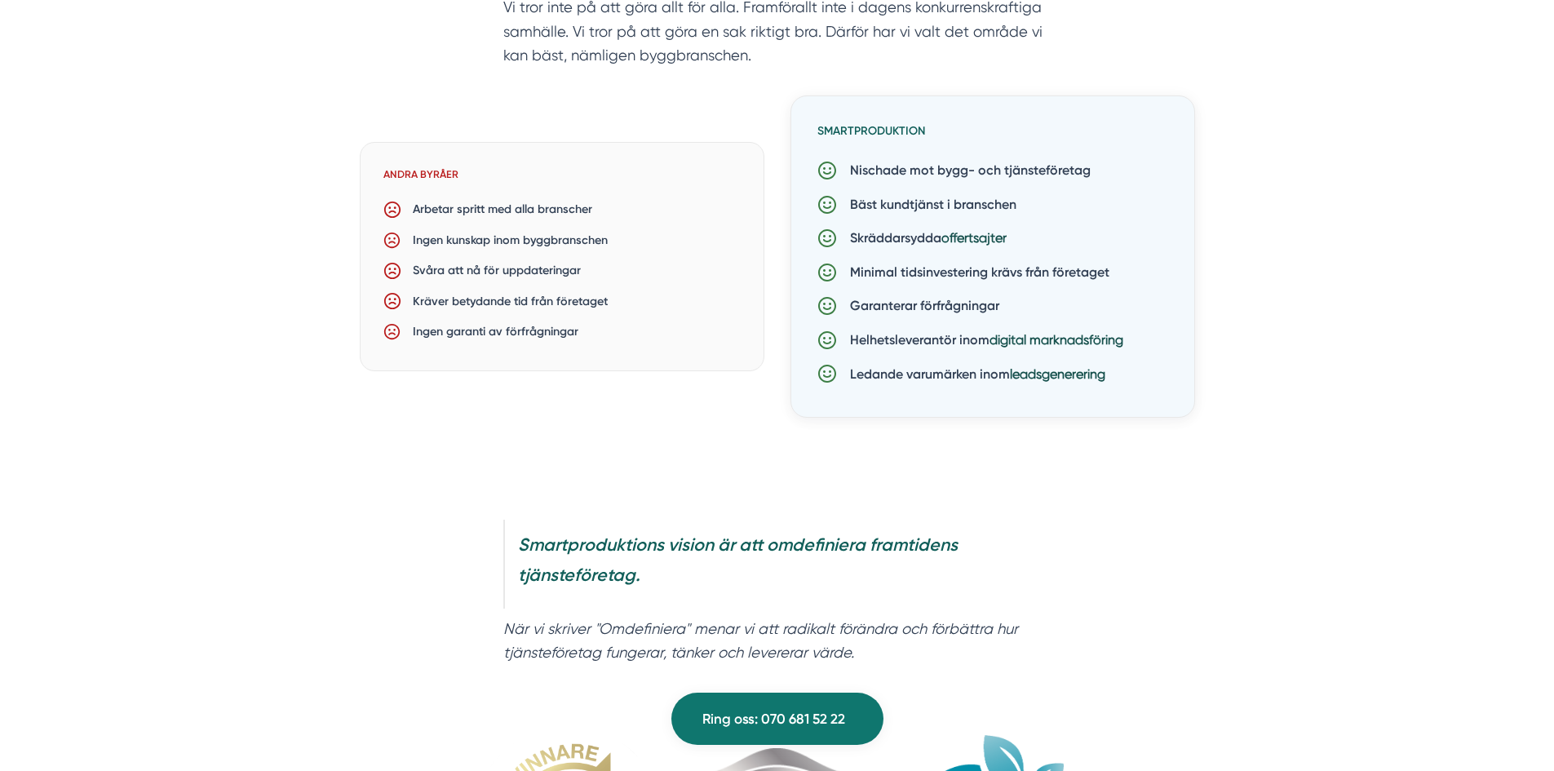
scroll to position [1305, 0]
click at [875, 237] on p "Skräddarsydda offertsajter" at bounding box center [922, 236] width 170 height 21
click at [873, 196] on p "Bäst kundtjänst i branschen" at bounding box center [927, 203] width 180 height 21
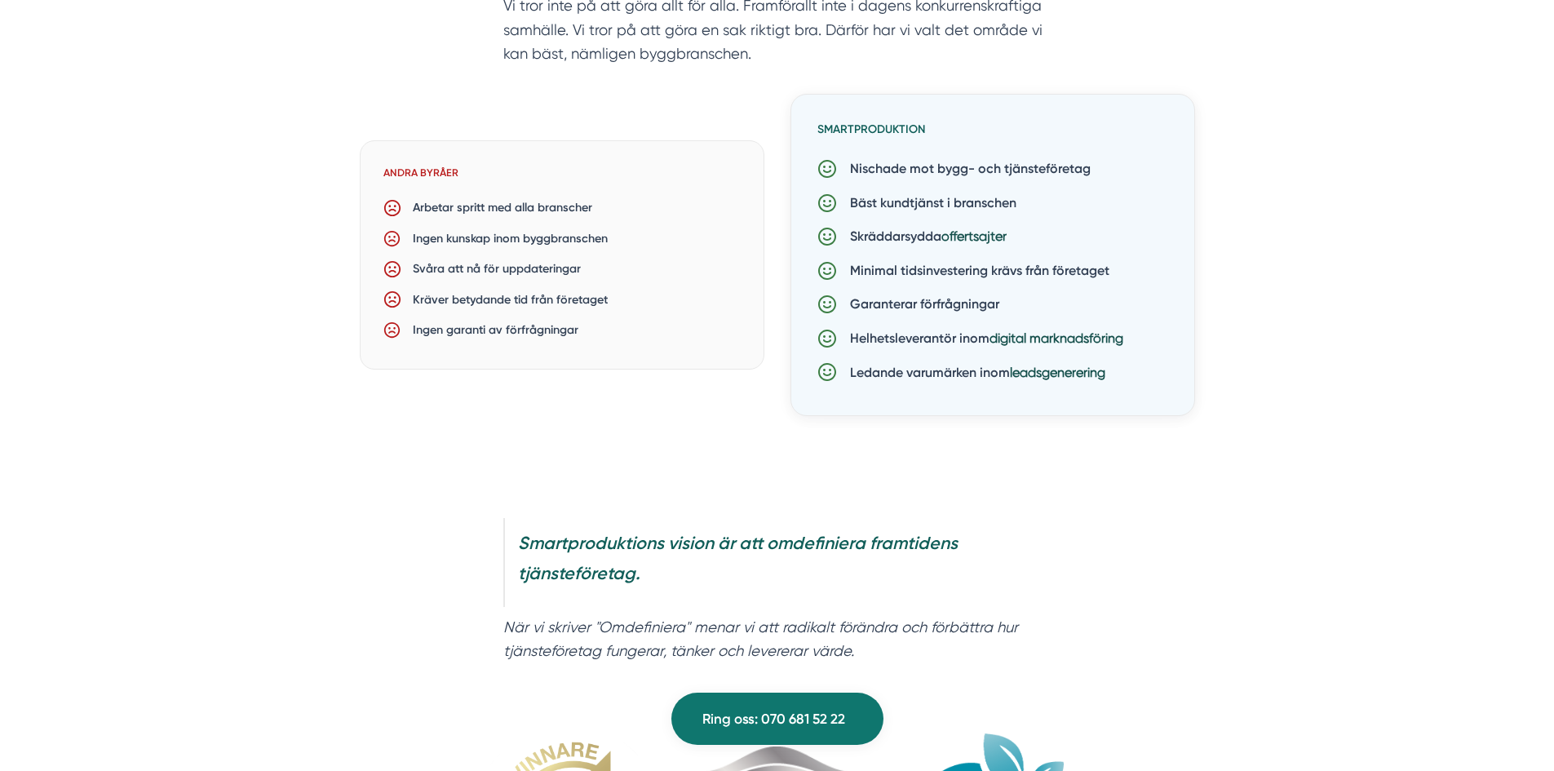
click at [864, 273] on p "Minimal tidsinvestering krävs från företaget" at bounding box center [973, 270] width 273 height 21
click at [882, 309] on p "Garanterar förfrågningar" at bounding box center [918, 304] width 162 height 21
click at [973, 309] on p "Garanterar förfrågningar" at bounding box center [918, 304] width 162 height 21
click at [869, 346] on p "Helhetsleverantör inom digital marknadsföring" at bounding box center [980, 338] width 286 height 21
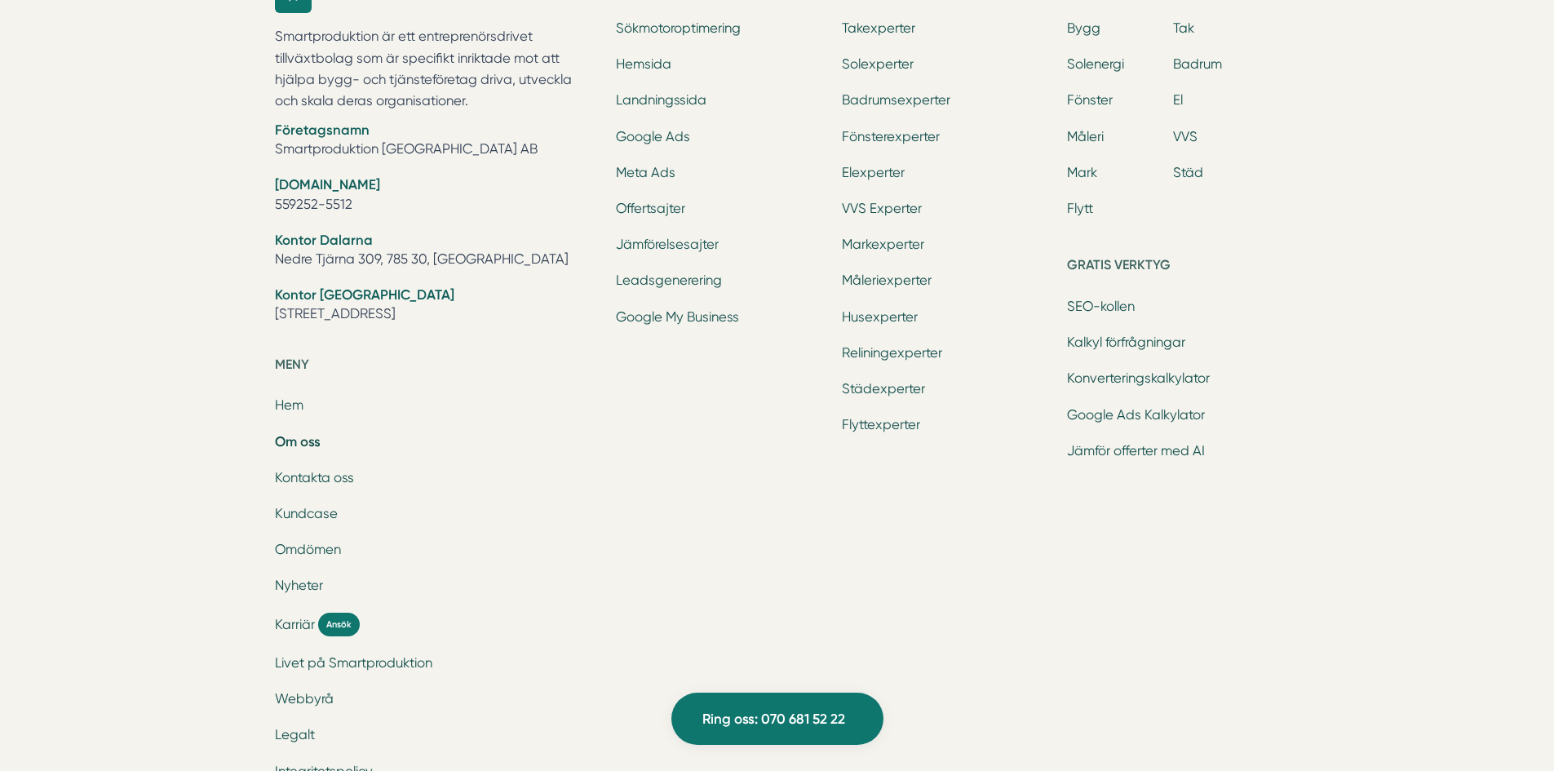
scroll to position [0, 0]
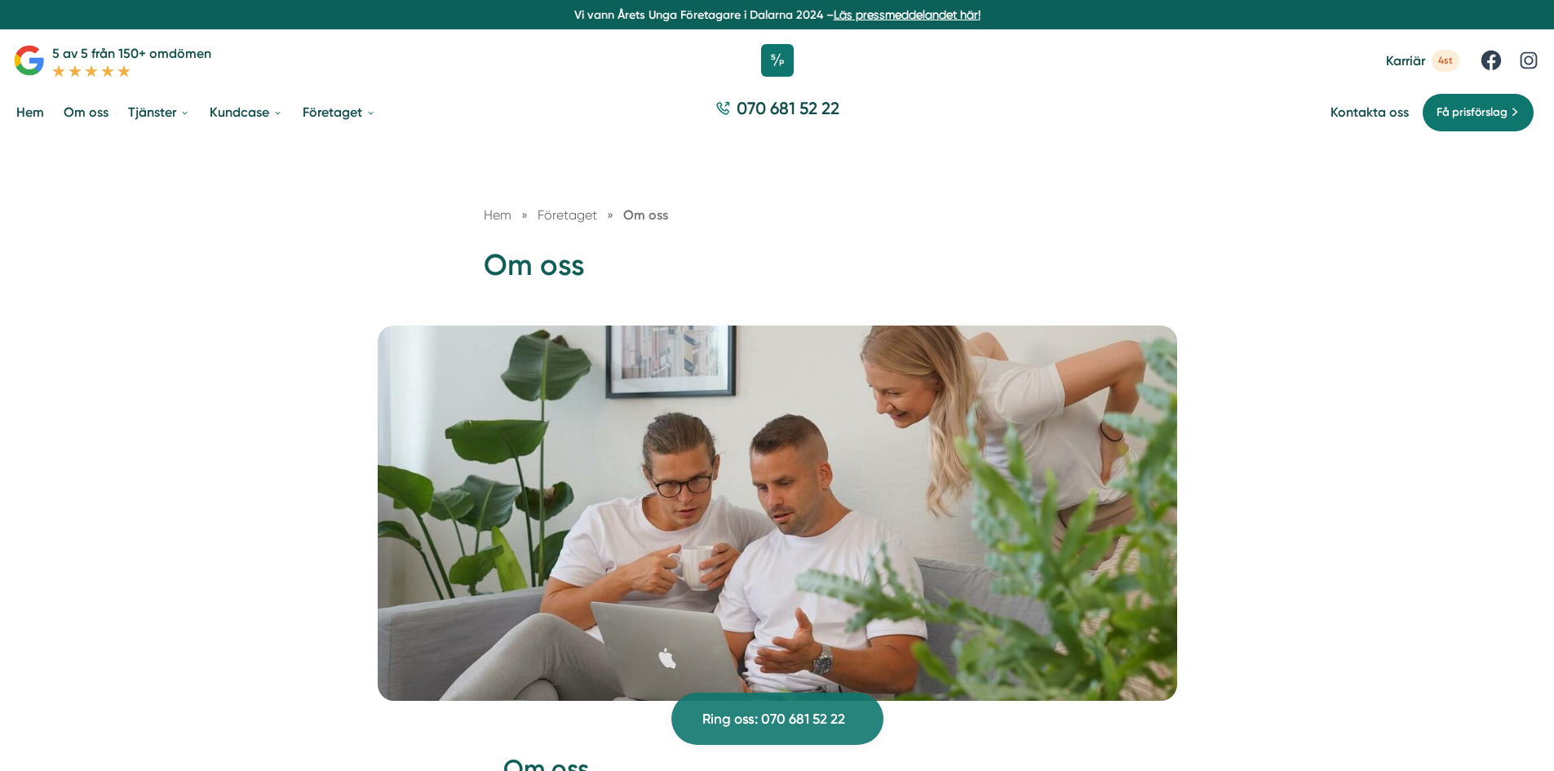
drag, startPoint x: 1079, startPoint y: 678, endPoint x: 1013, endPoint y: 126, distance: 556.4
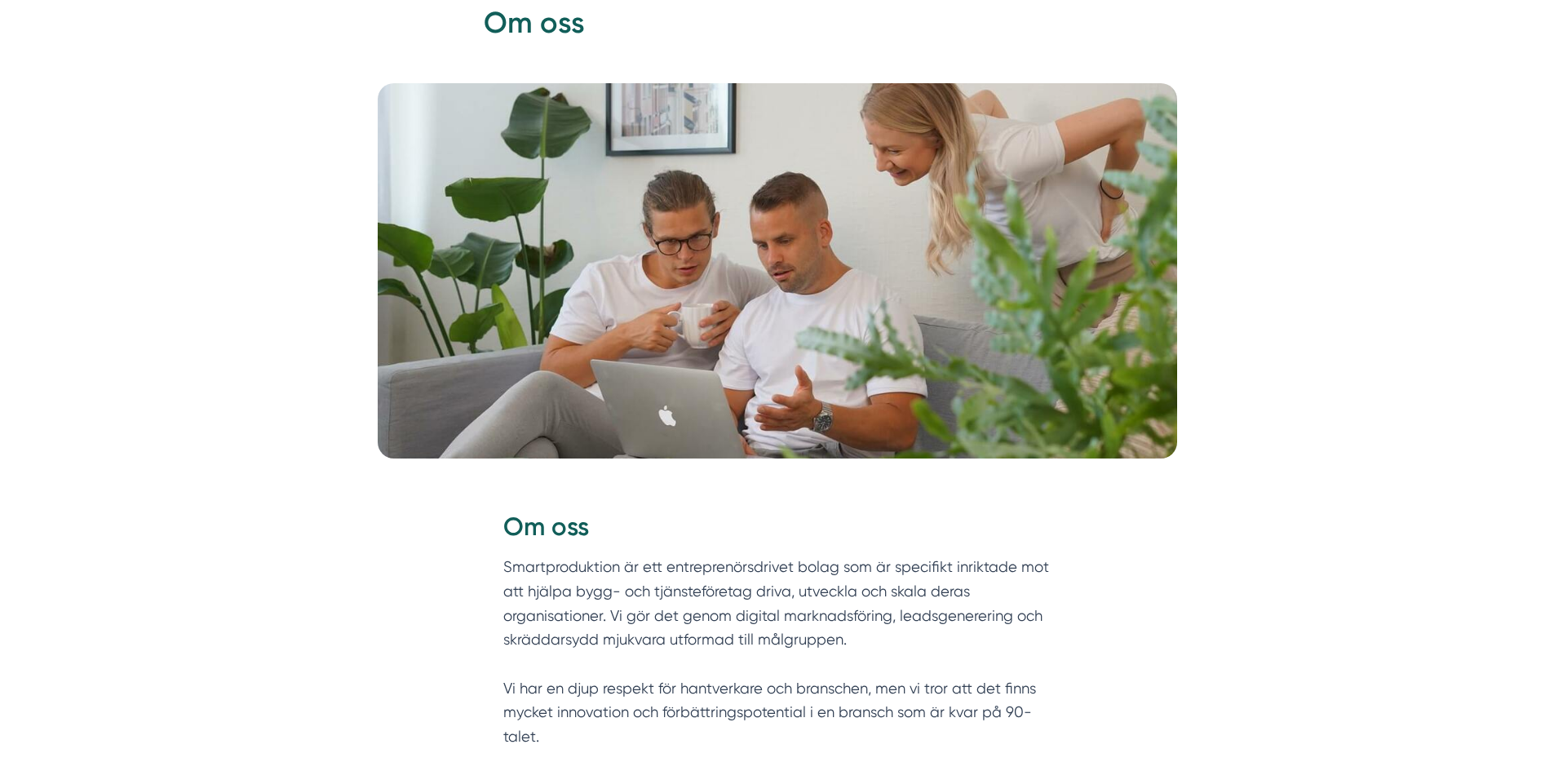
scroll to position [653, 0]
